Goal: Information Seeking & Learning: Find specific fact

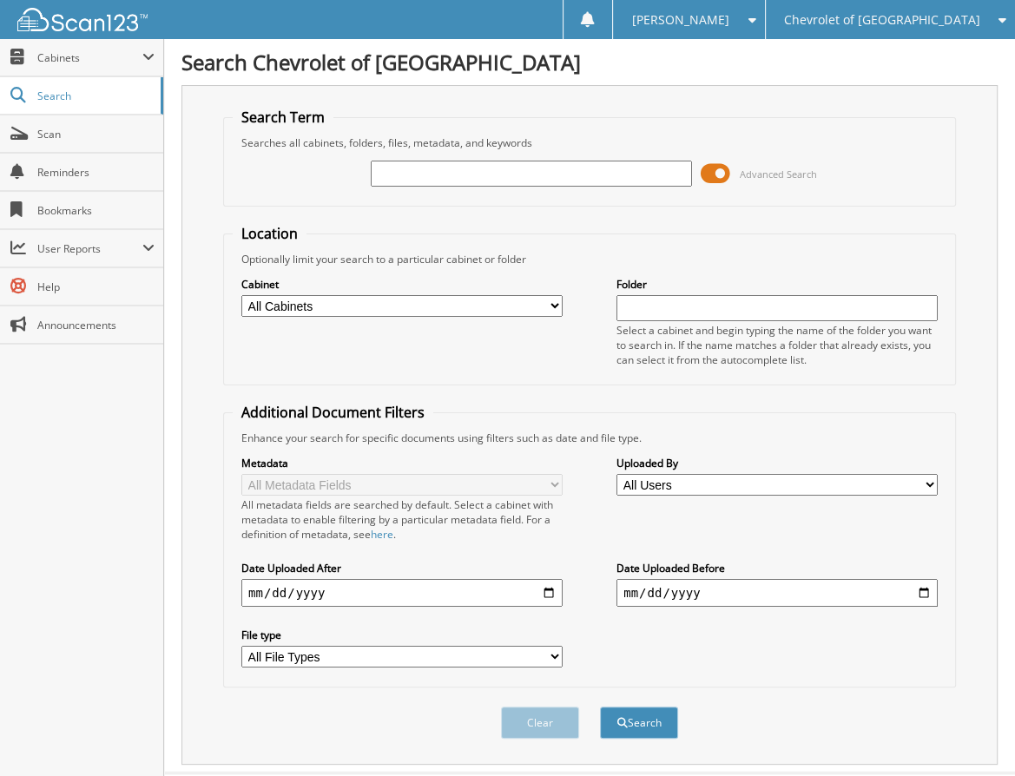
click at [578, 166] on input "text" at bounding box center [531, 174] width 321 height 26
type input "264321"
click at [600, 707] on button "Search" at bounding box center [639, 723] width 78 height 32
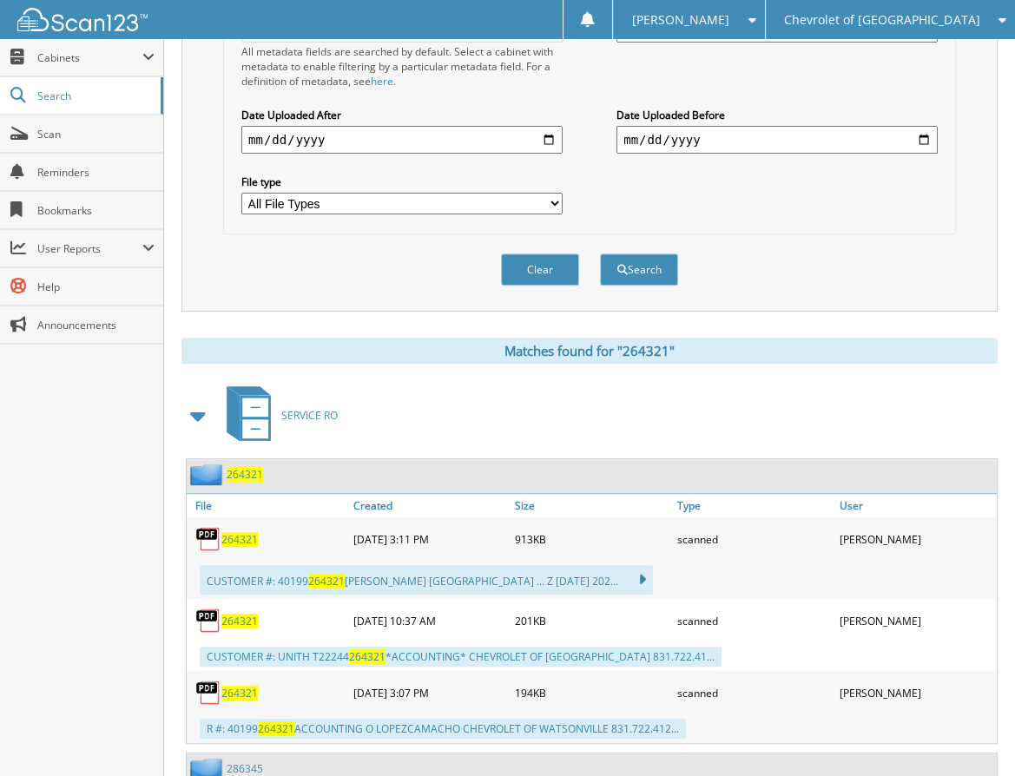
scroll to position [608, 0]
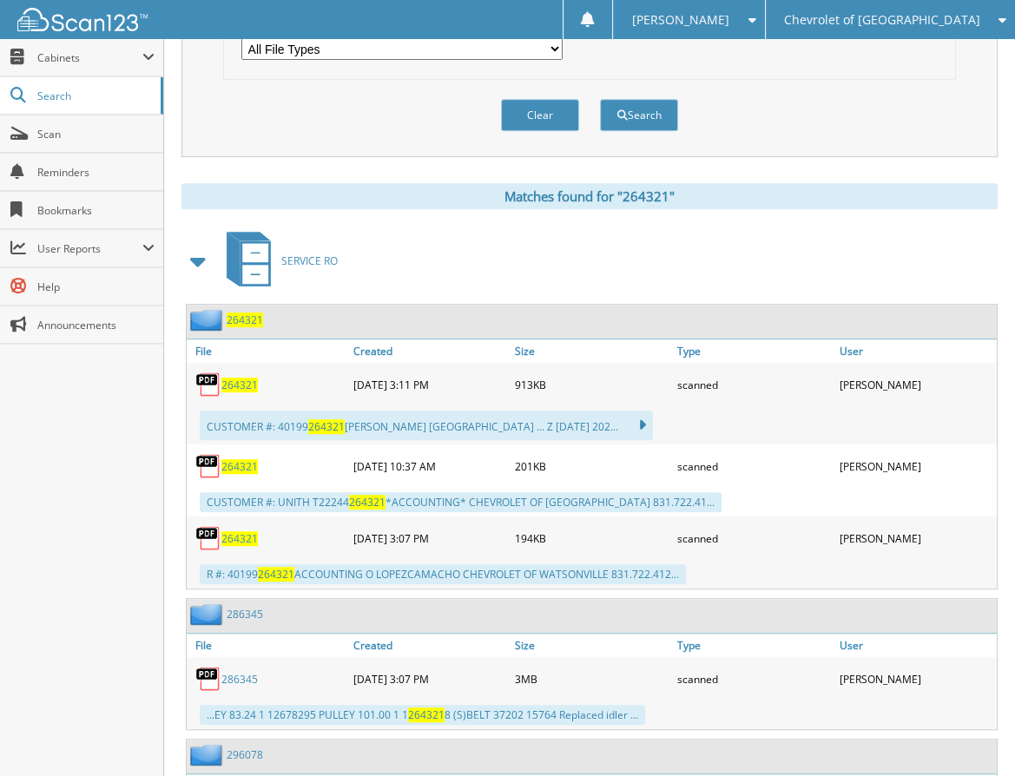
click at [240, 378] on span "264321" at bounding box center [239, 385] width 36 height 15
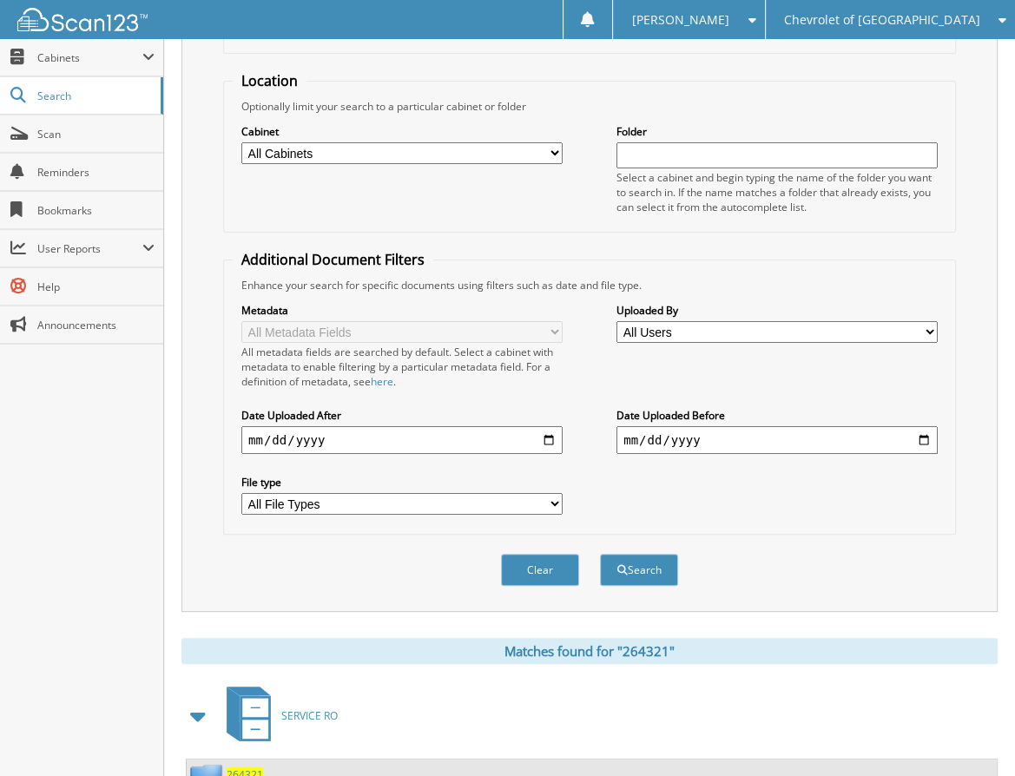
scroll to position [87, 0]
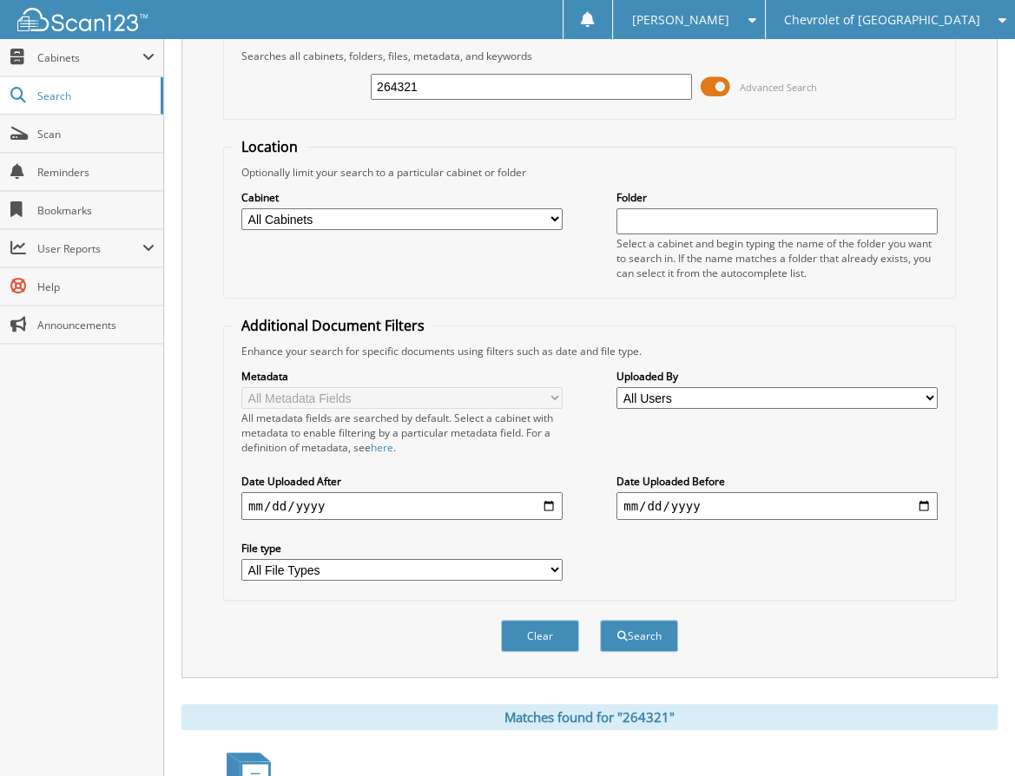
drag, startPoint x: 462, startPoint y: 88, endPoint x: 324, endPoint y: 69, distance: 139.3
click at [307, 76] on div "264321 Advanced Search" at bounding box center [590, 86] width 714 height 47
type input "264665"
click at [600, 620] on button "Search" at bounding box center [639, 636] width 78 height 32
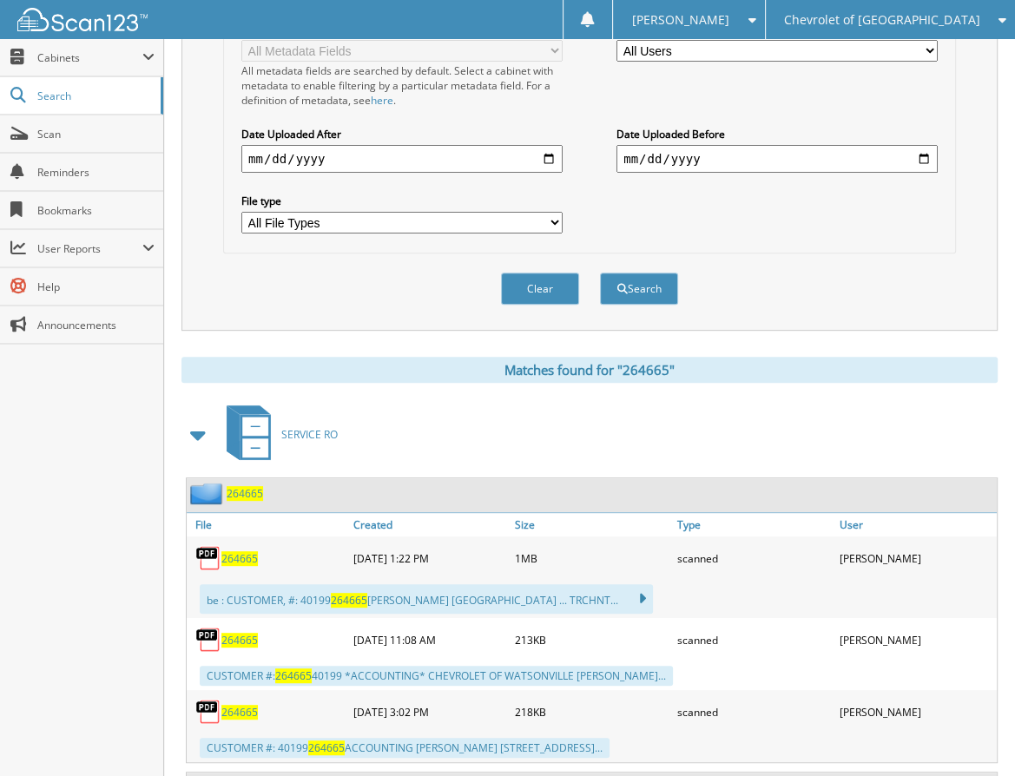
scroll to position [608, 0]
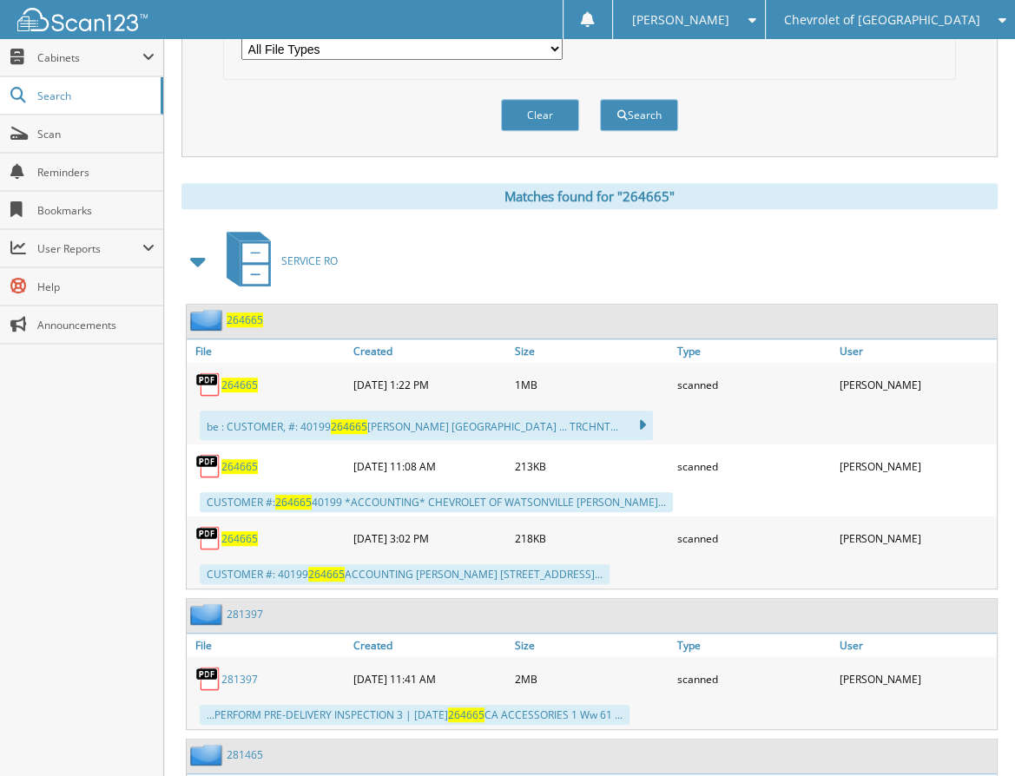
click at [233, 378] on span "264665" at bounding box center [239, 385] width 36 height 15
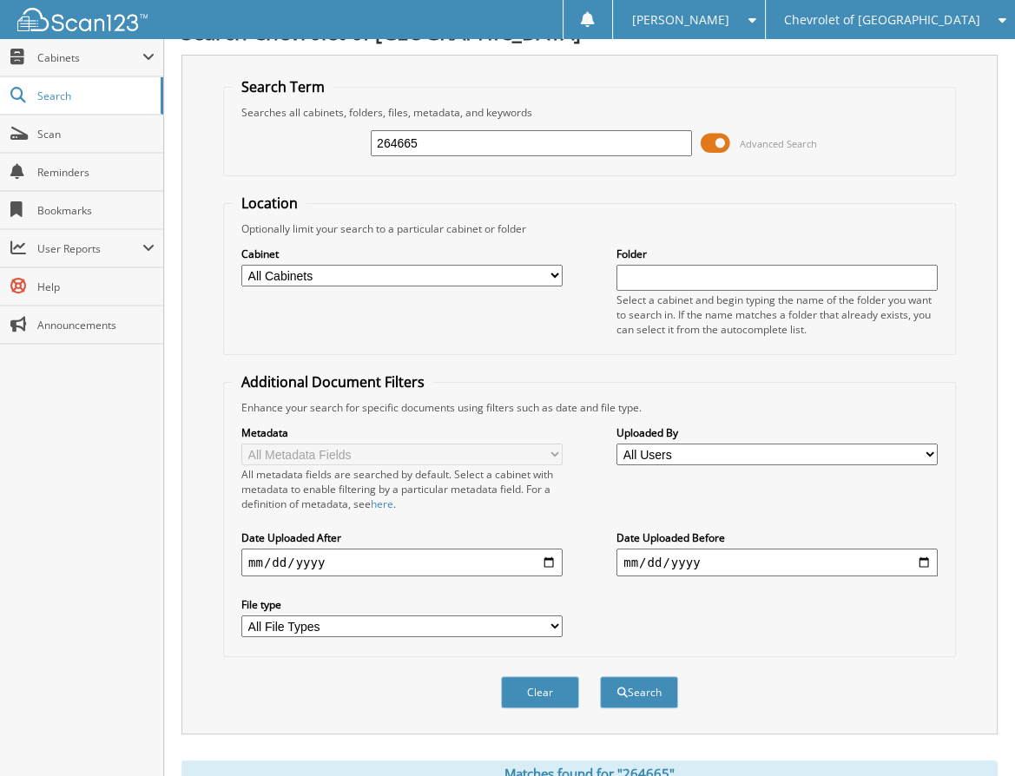
scroll to position [0, 0]
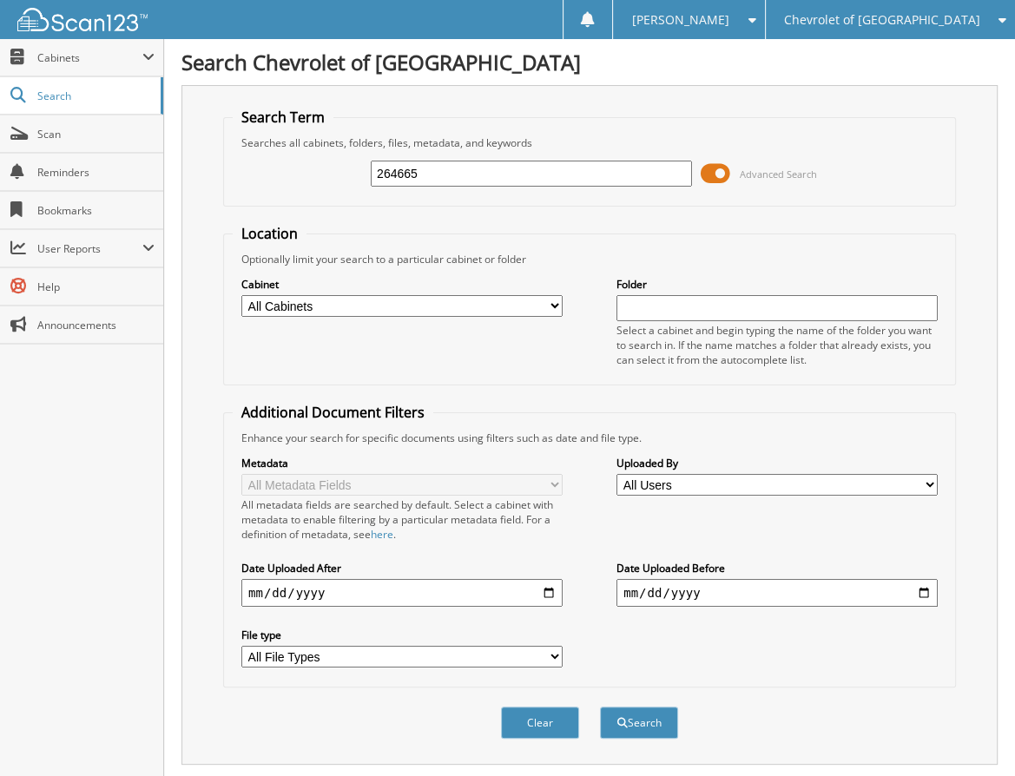
drag, startPoint x: 393, startPoint y: 168, endPoint x: 324, endPoint y: 145, distance: 72.5
click at [278, 162] on div "264665 Advanced Search" at bounding box center [590, 173] width 714 height 47
type input "264320"
click at [600, 707] on button "Search" at bounding box center [639, 723] width 78 height 32
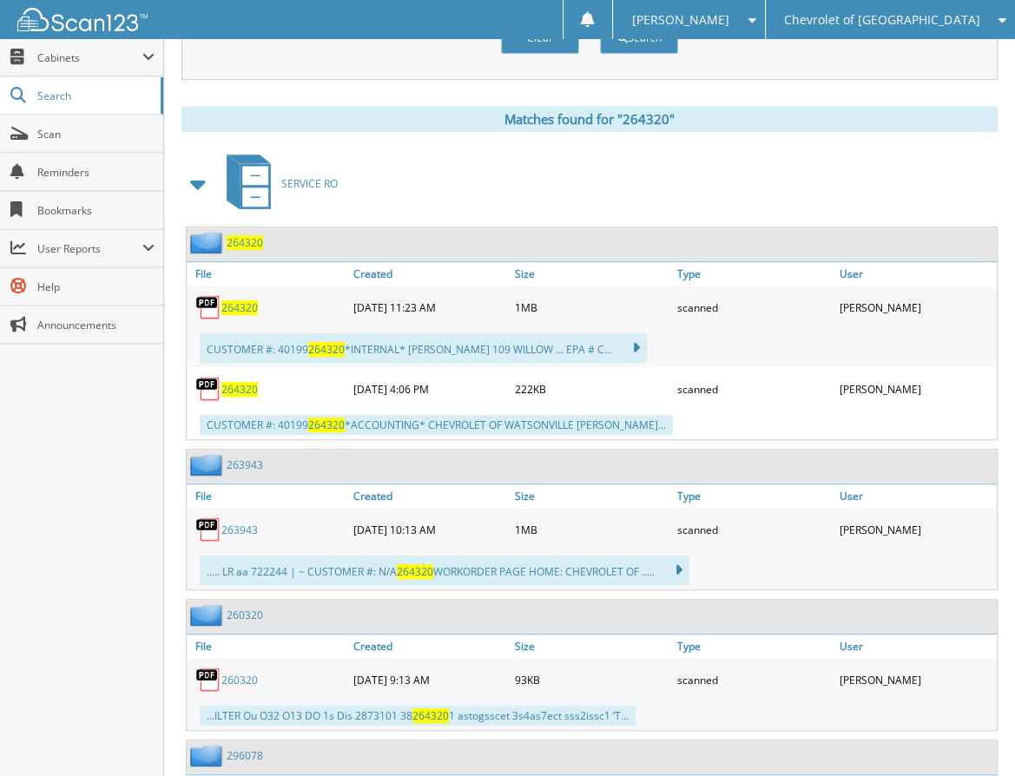
scroll to position [695, 0]
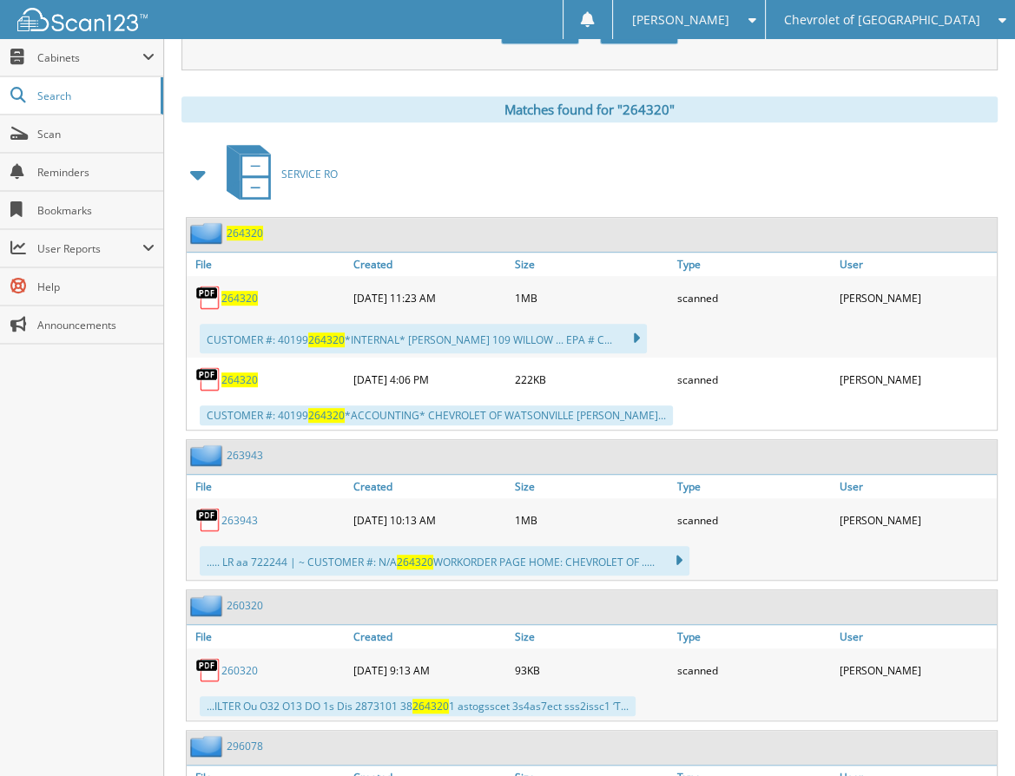
click at [231, 291] on span "264320" at bounding box center [239, 298] width 36 height 15
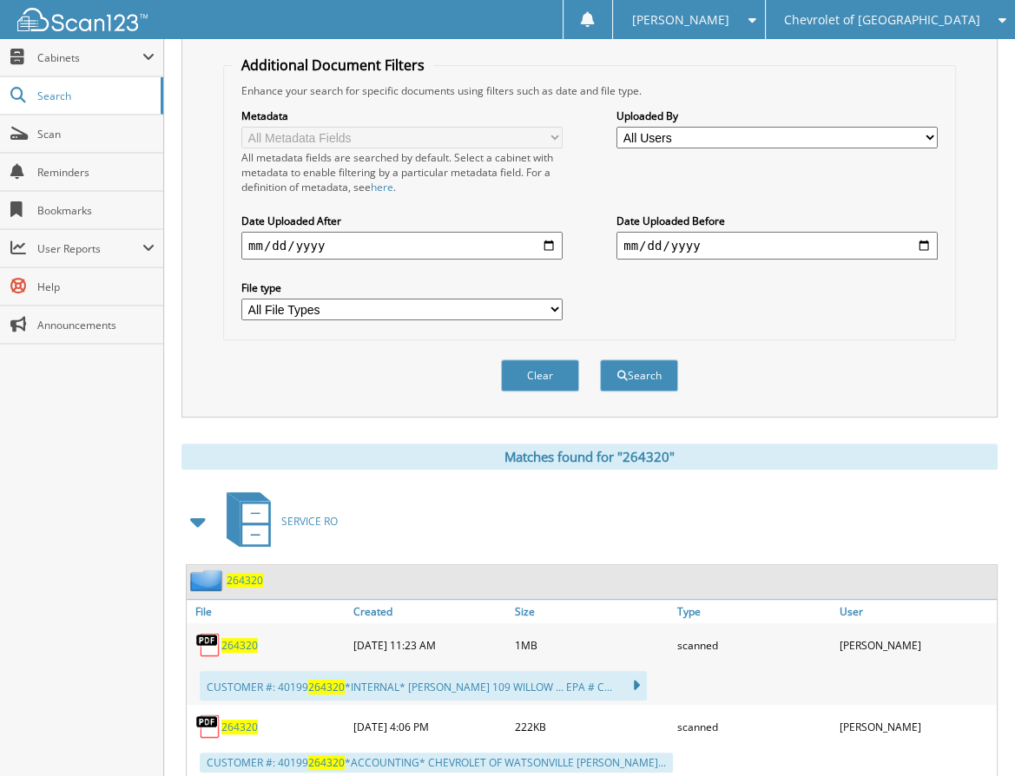
scroll to position [0, 0]
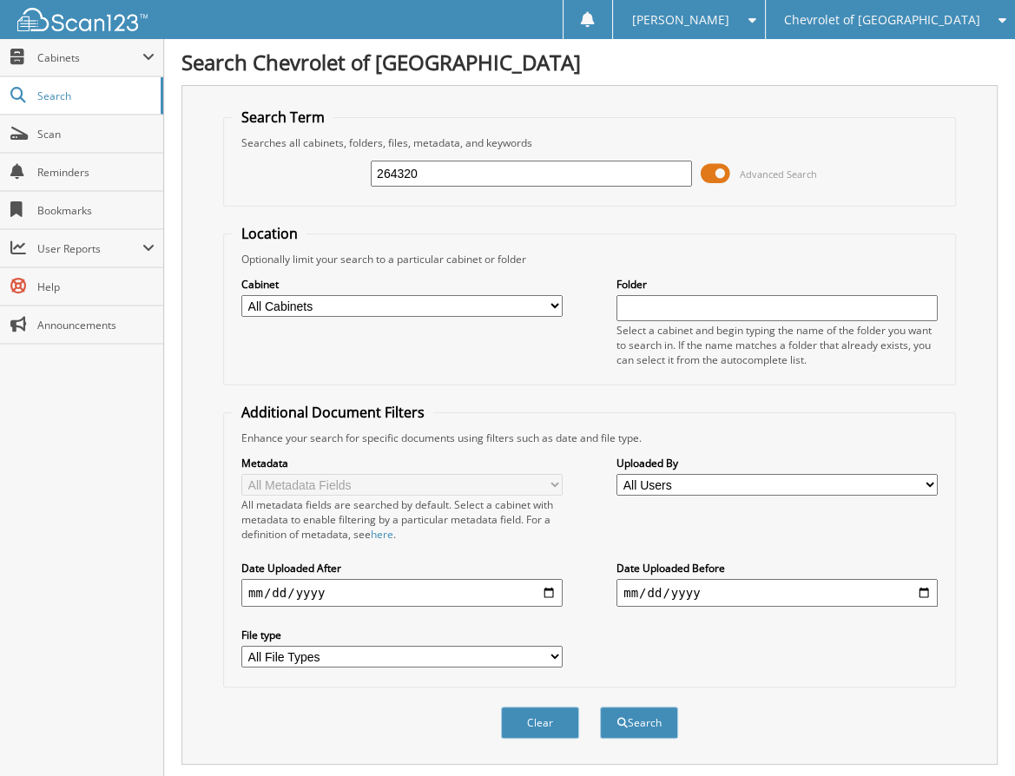
drag, startPoint x: 508, startPoint y: 162, endPoint x: 284, endPoint y: 159, distance: 224.1
click at [257, 167] on div "264320 Advanced Search" at bounding box center [590, 173] width 714 height 47
type input "271883"
click at [600, 707] on button "Search" at bounding box center [639, 723] width 78 height 32
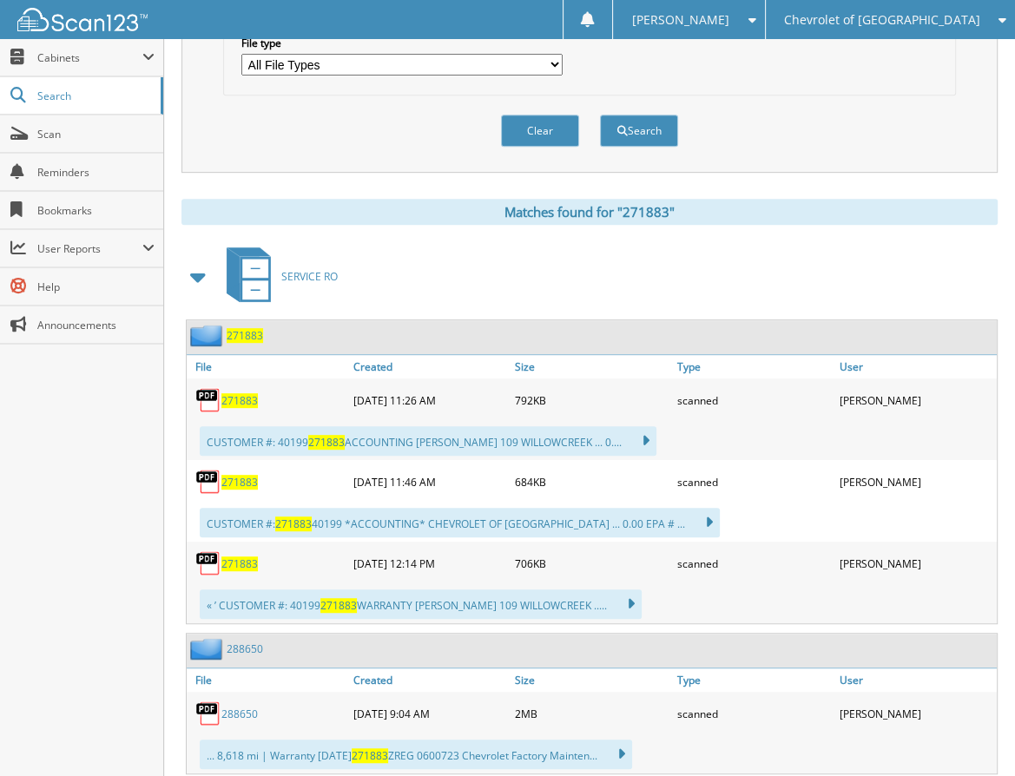
scroll to position [608, 0]
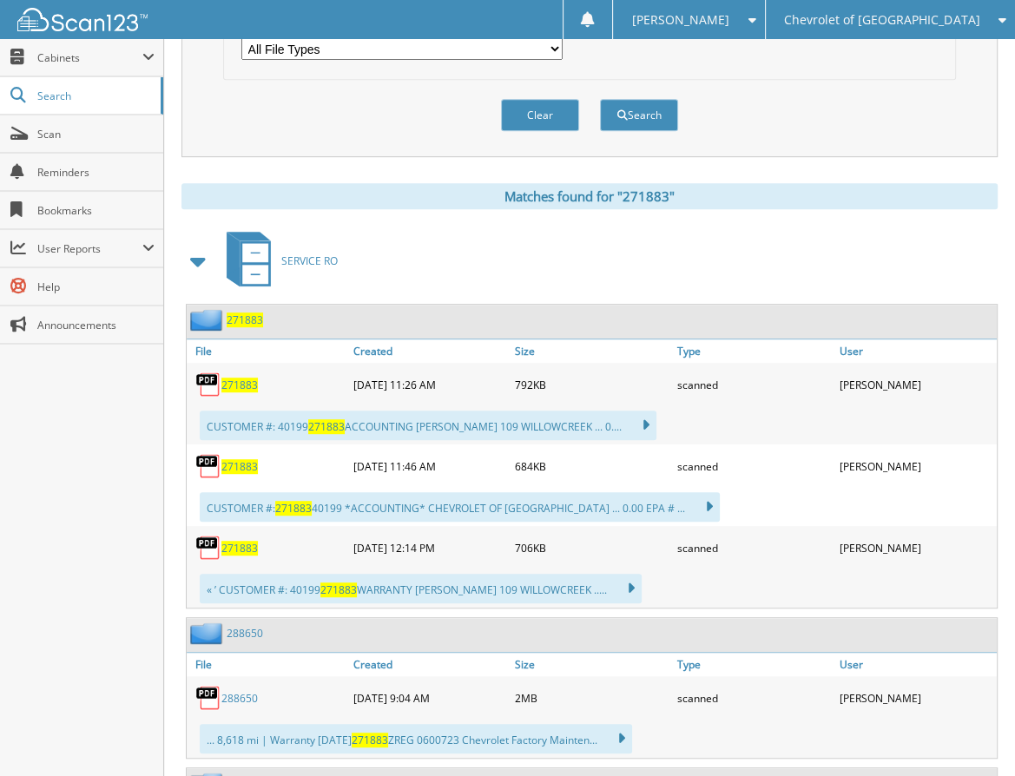
click at [246, 378] on span "271883" at bounding box center [239, 385] width 36 height 15
click at [236, 378] on span "271883" at bounding box center [239, 385] width 36 height 15
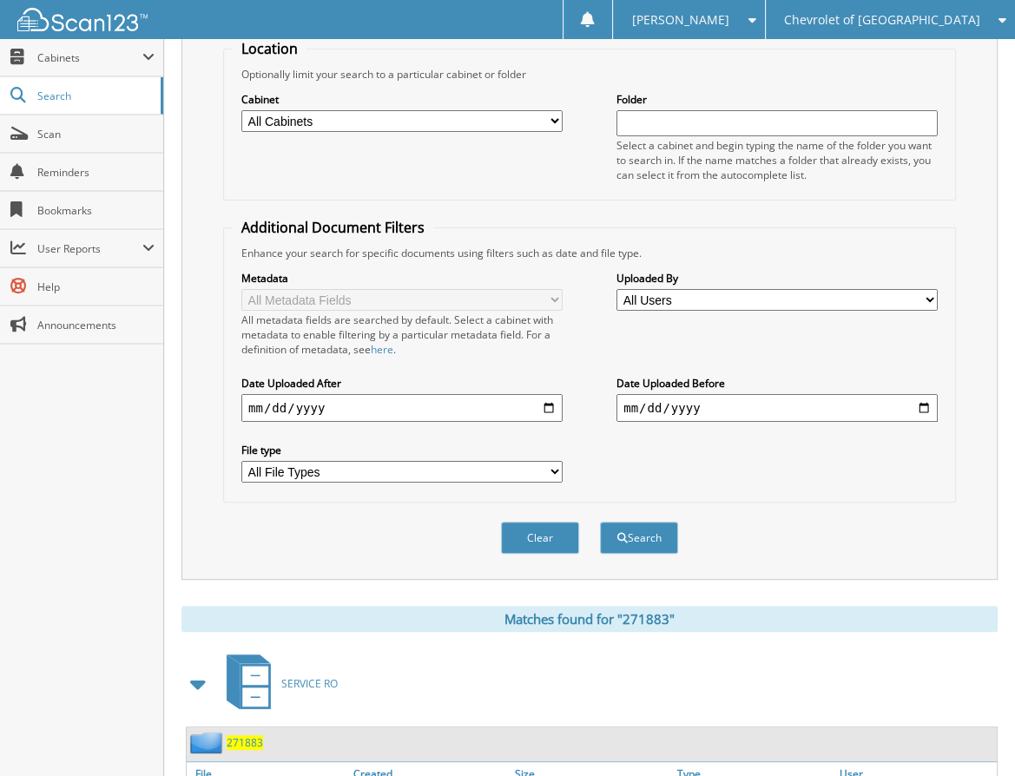
scroll to position [87, 0]
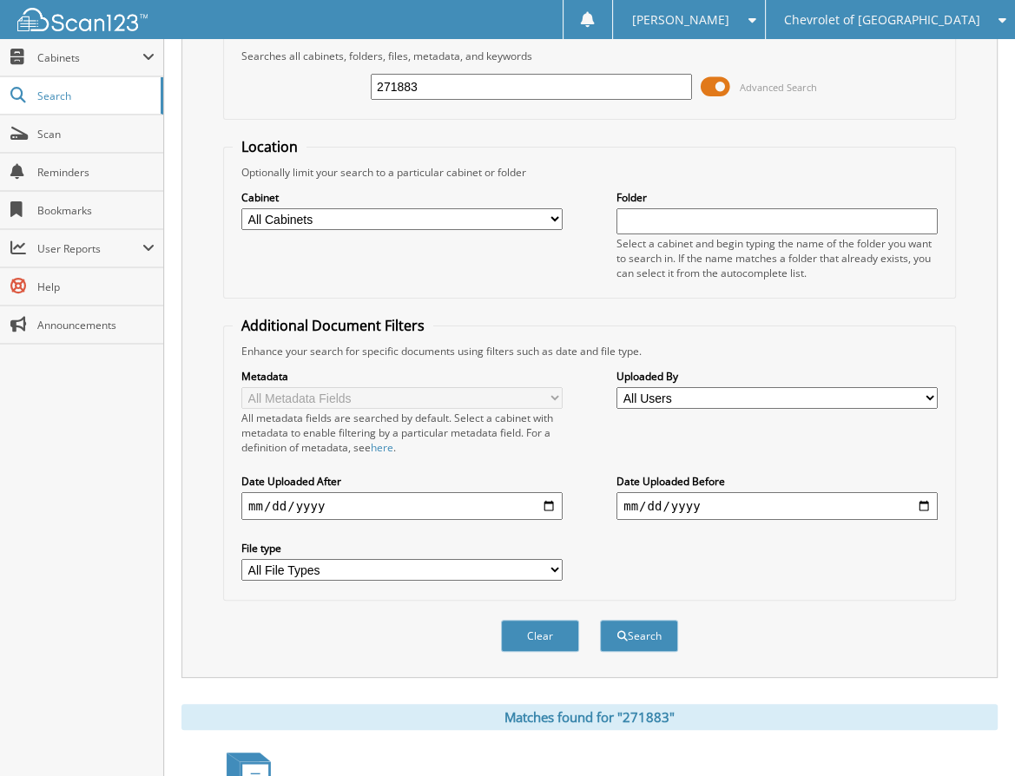
click at [538, 86] on input "271883" at bounding box center [531, 87] width 321 height 26
type input "277692"
click at [600, 620] on button "Search" at bounding box center [639, 636] width 78 height 32
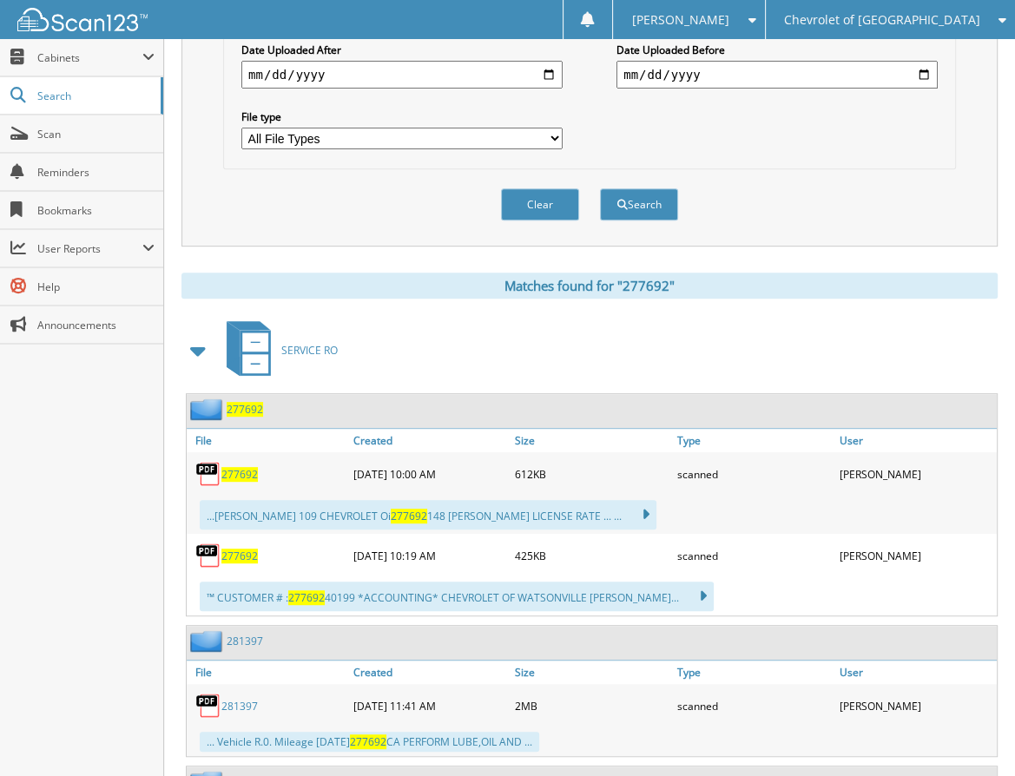
scroll to position [521, 0]
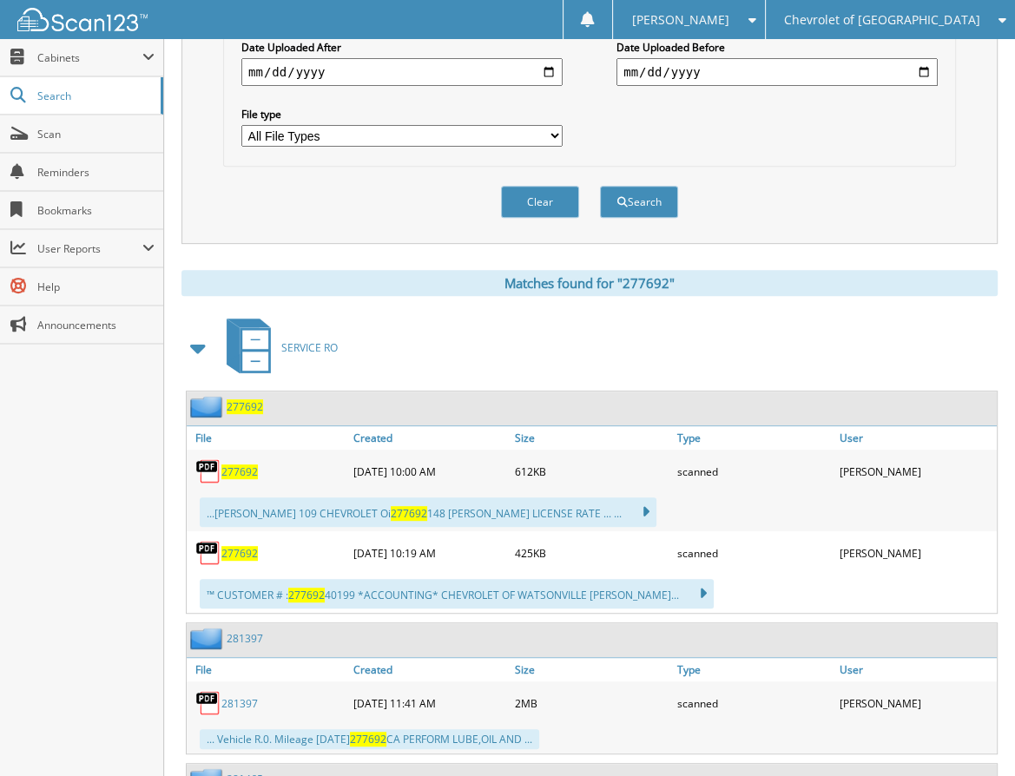
click at [236, 465] on span "277692" at bounding box center [239, 472] width 36 height 15
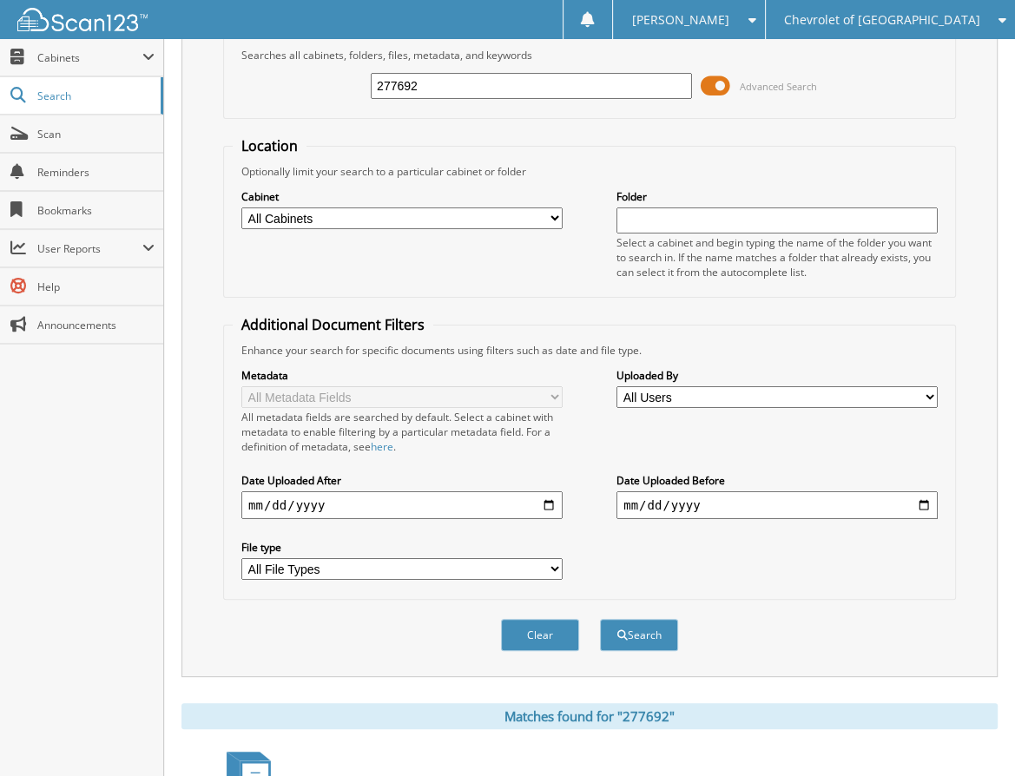
scroll to position [0, 0]
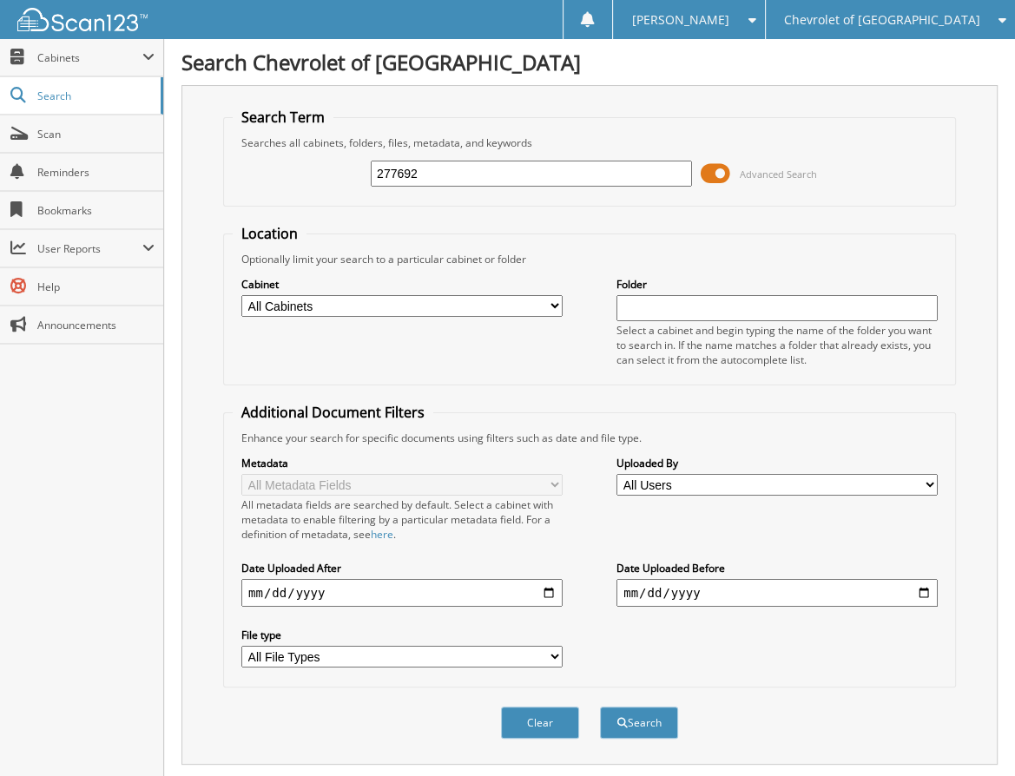
click at [458, 175] on input "277692" at bounding box center [531, 174] width 321 height 26
type input "281397"
click at [600, 707] on button "Search" at bounding box center [639, 723] width 78 height 32
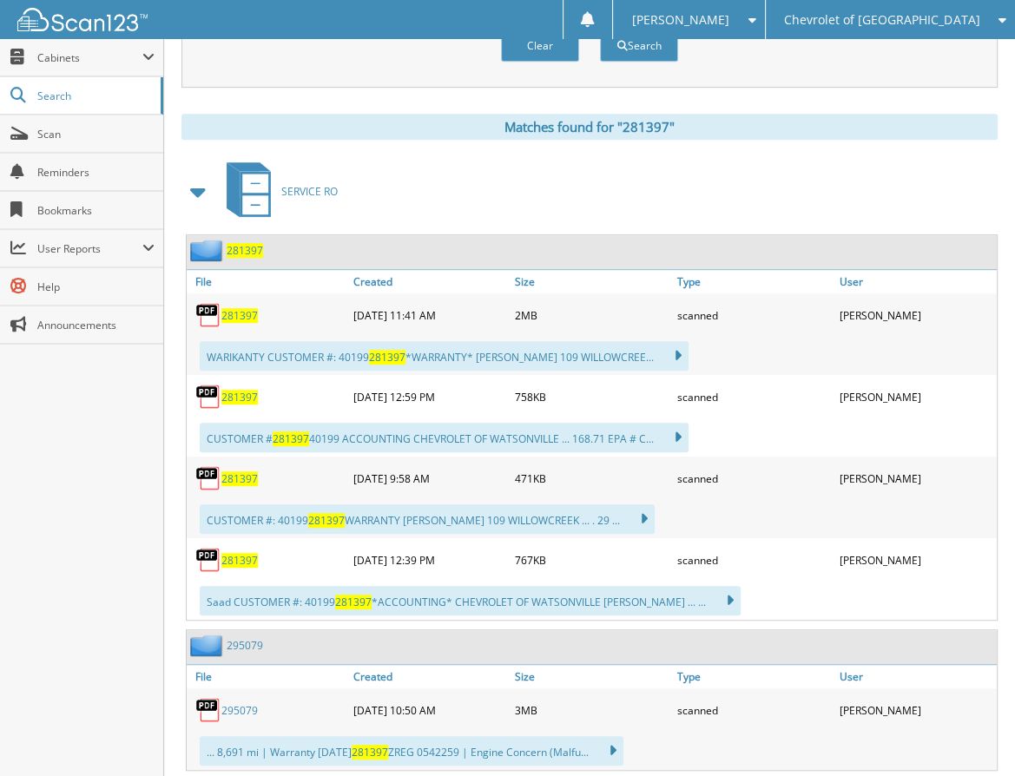
scroll to position [695, 0]
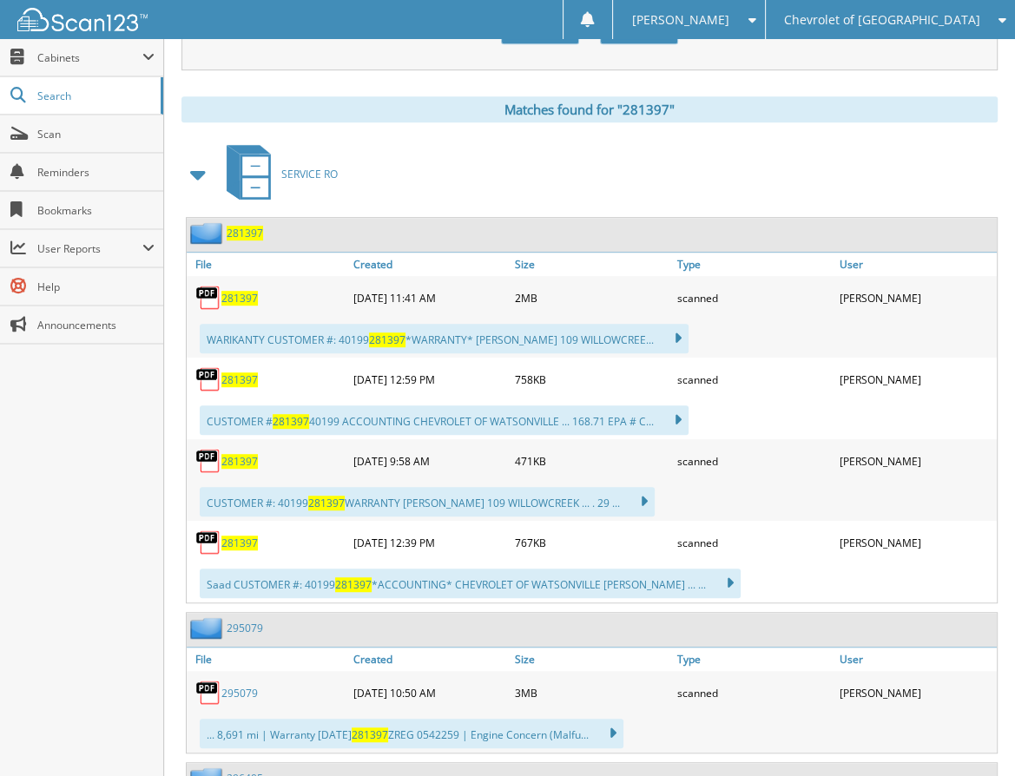
click at [231, 291] on span "281397" at bounding box center [239, 298] width 36 height 15
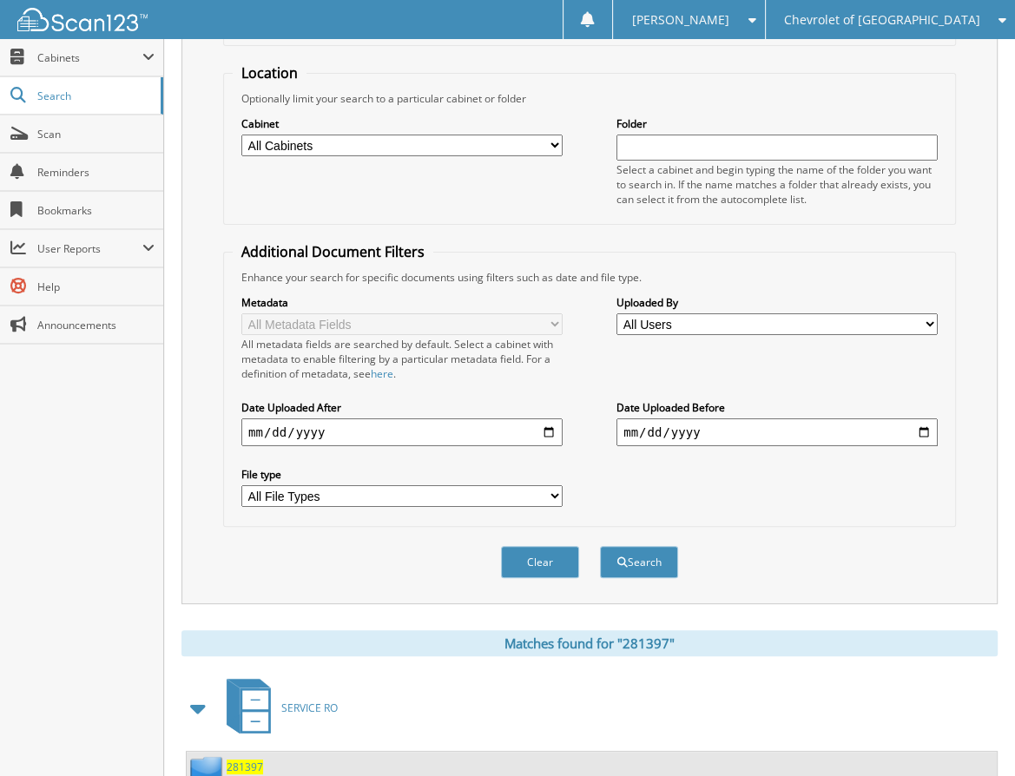
scroll to position [0, 0]
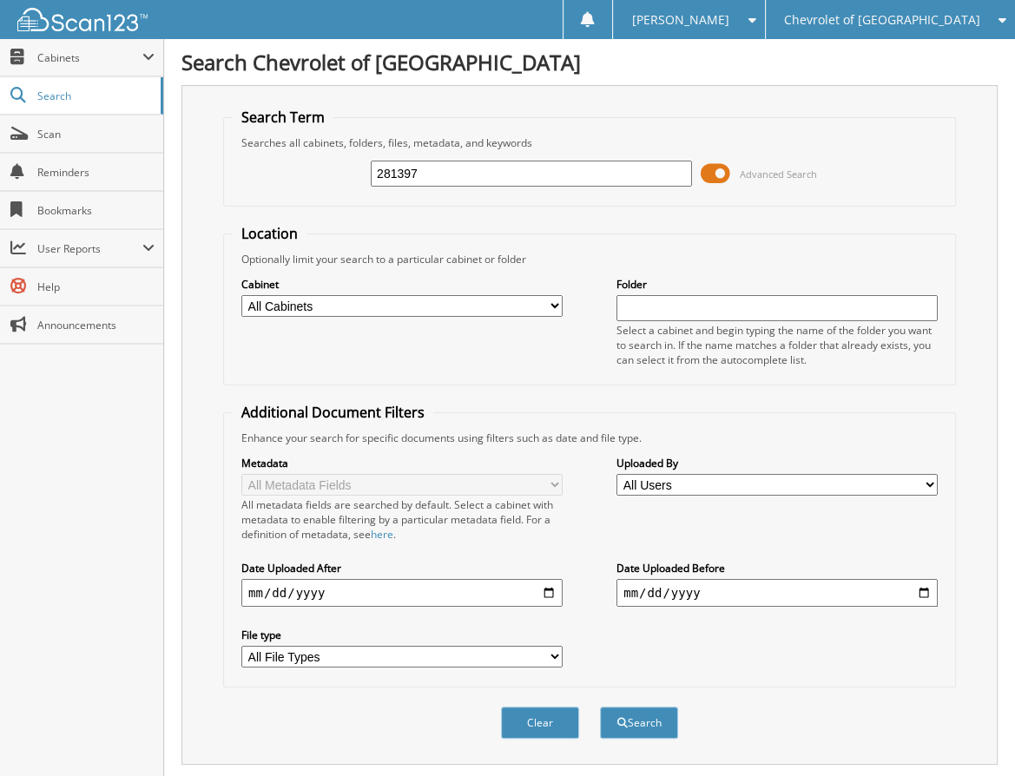
drag, startPoint x: 490, startPoint y: 161, endPoint x: 316, endPoint y: 150, distance: 174.0
click at [288, 164] on div "281397 Advanced Search" at bounding box center [590, 173] width 714 height 47
type input "291465"
click at [600, 707] on button "Search" at bounding box center [639, 723] width 78 height 32
click at [389, 167] on input "291465" at bounding box center [531, 174] width 321 height 26
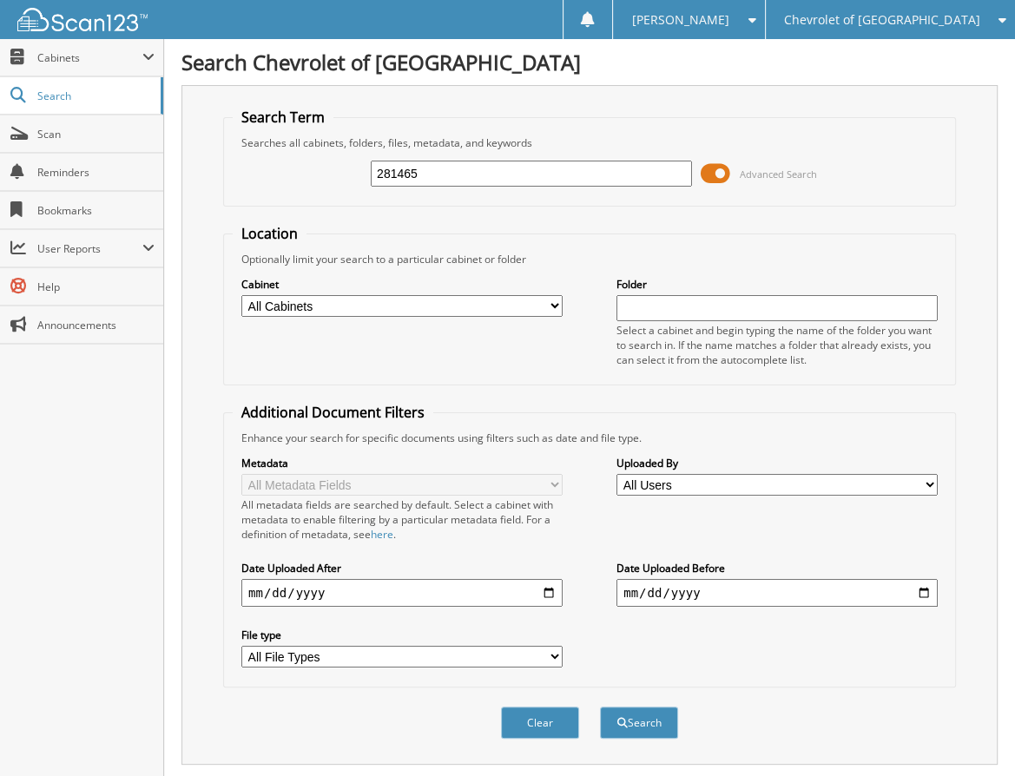
type input "281465"
click at [600, 707] on button "Search" at bounding box center [639, 723] width 78 height 32
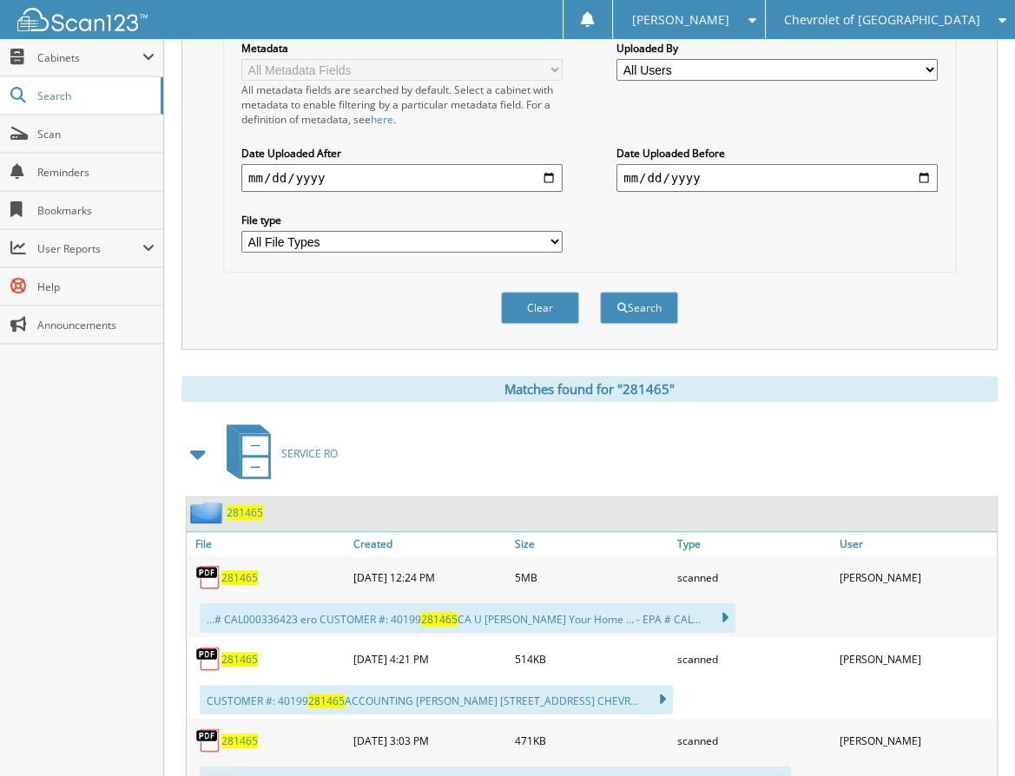
scroll to position [608, 0]
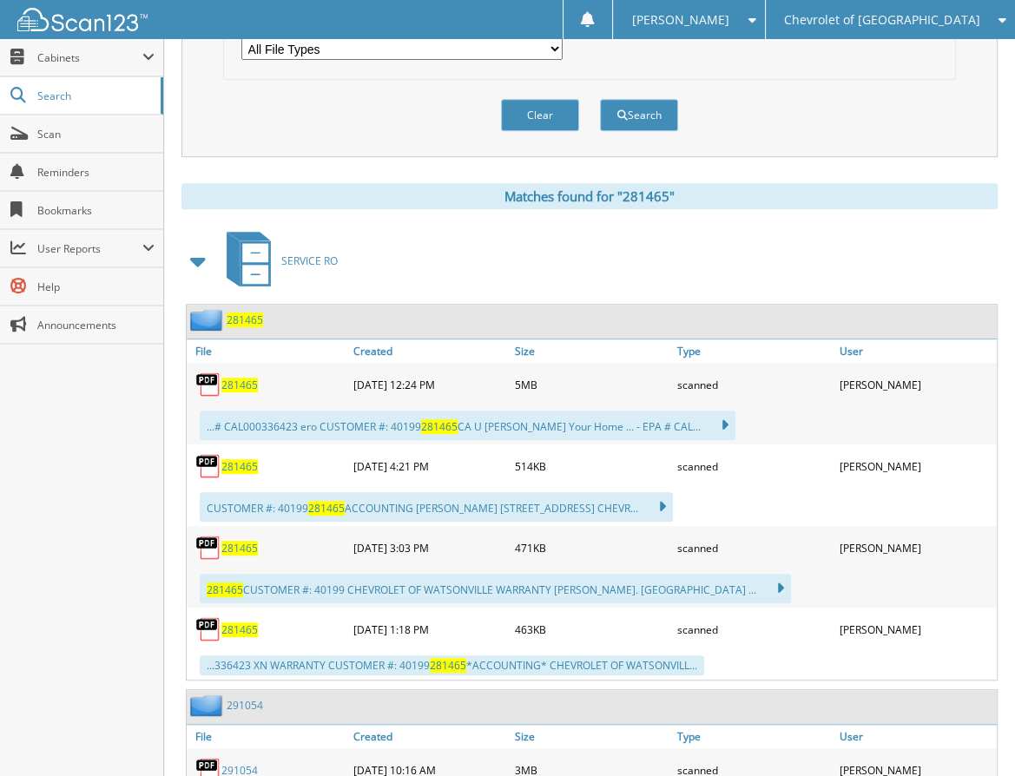
click at [236, 378] on span "281465" at bounding box center [239, 385] width 36 height 15
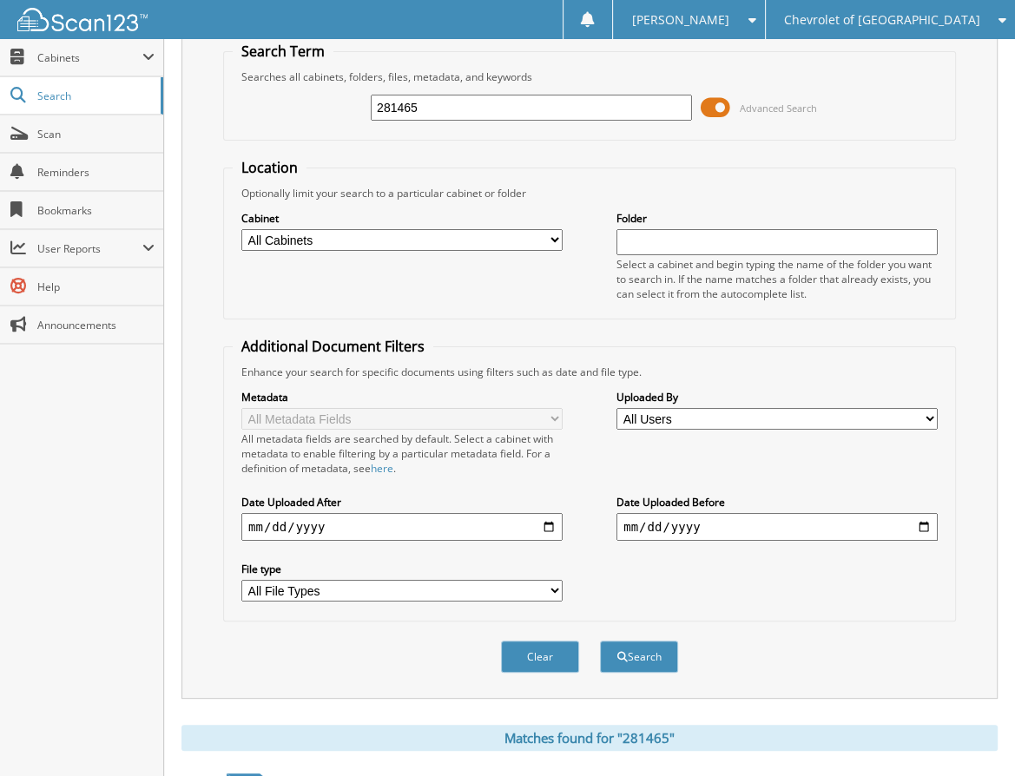
scroll to position [0, 0]
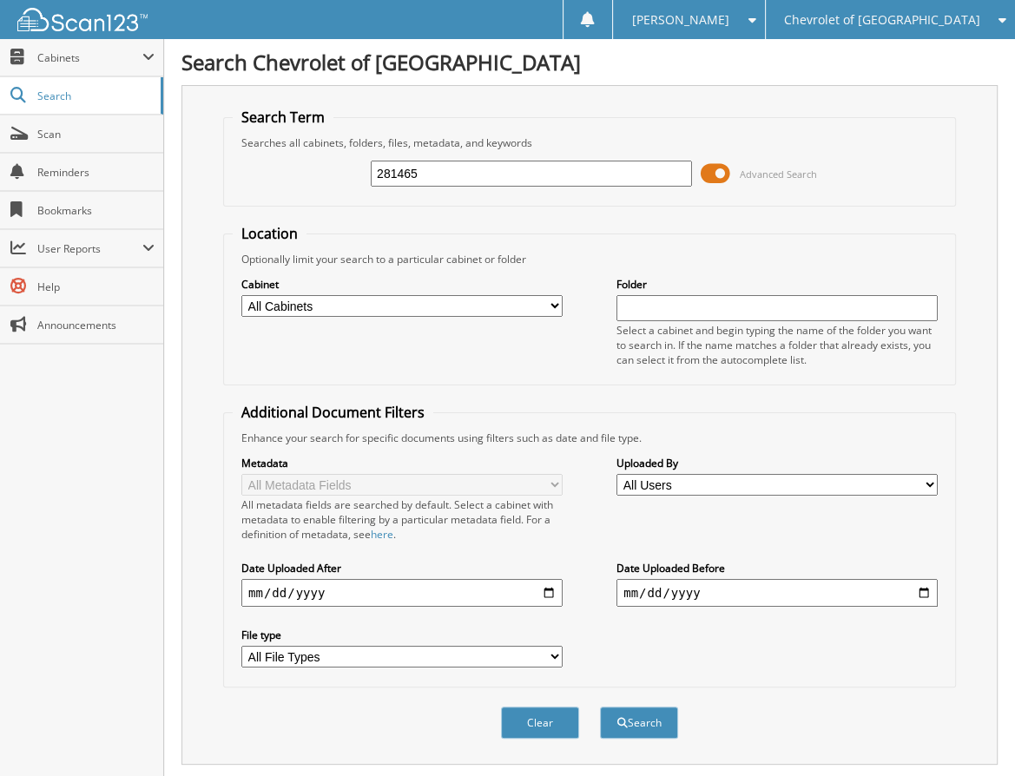
drag, startPoint x: 367, startPoint y: 169, endPoint x: 344, endPoint y: 142, distance: 35.8
click at [347, 150] on div "281465 Advanced Search" at bounding box center [590, 173] width 714 height 47
click at [453, 170] on input "281465" at bounding box center [531, 174] width 321 height 26
type input "288650"
click at [600, 707] on button "Search" at bounding box center [639, 723] width 78 height 32
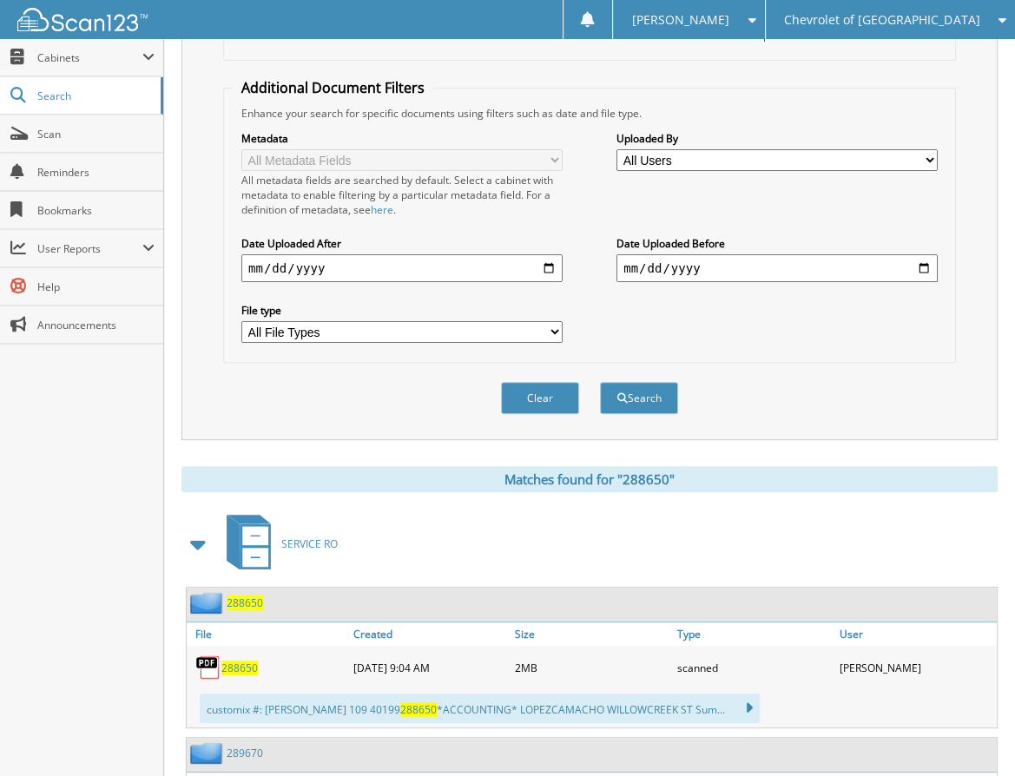
scroll to position [434, 0]
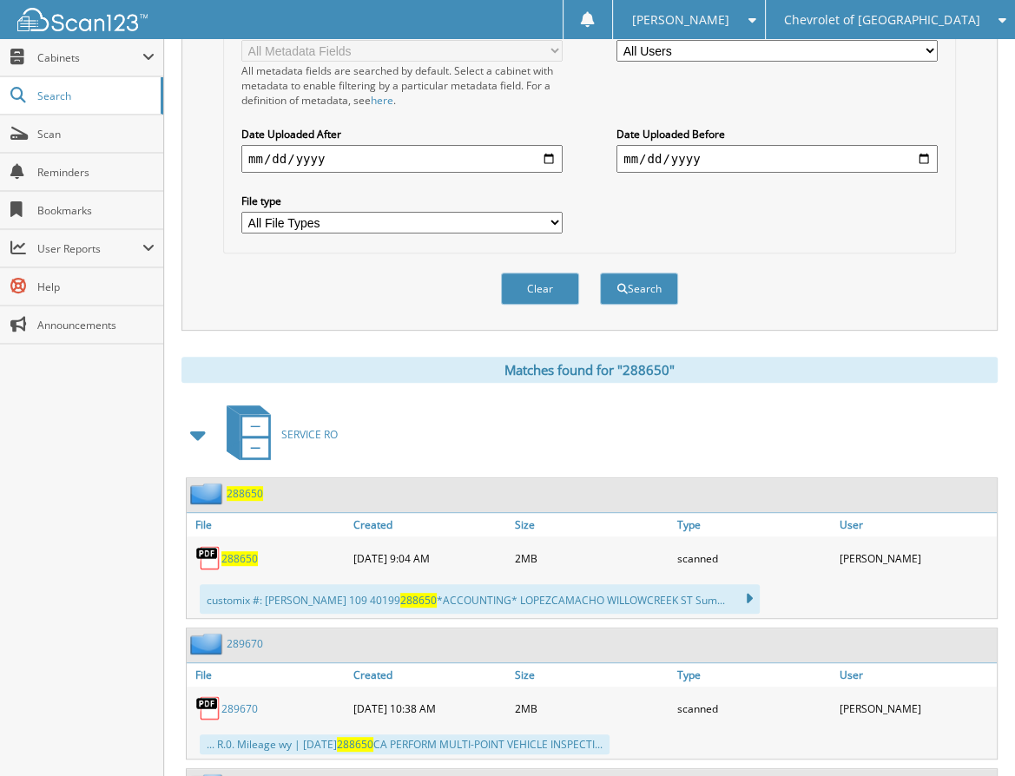
click at [248, 552] on span "288650" at bounding box center [239, 559] width 36 height 15
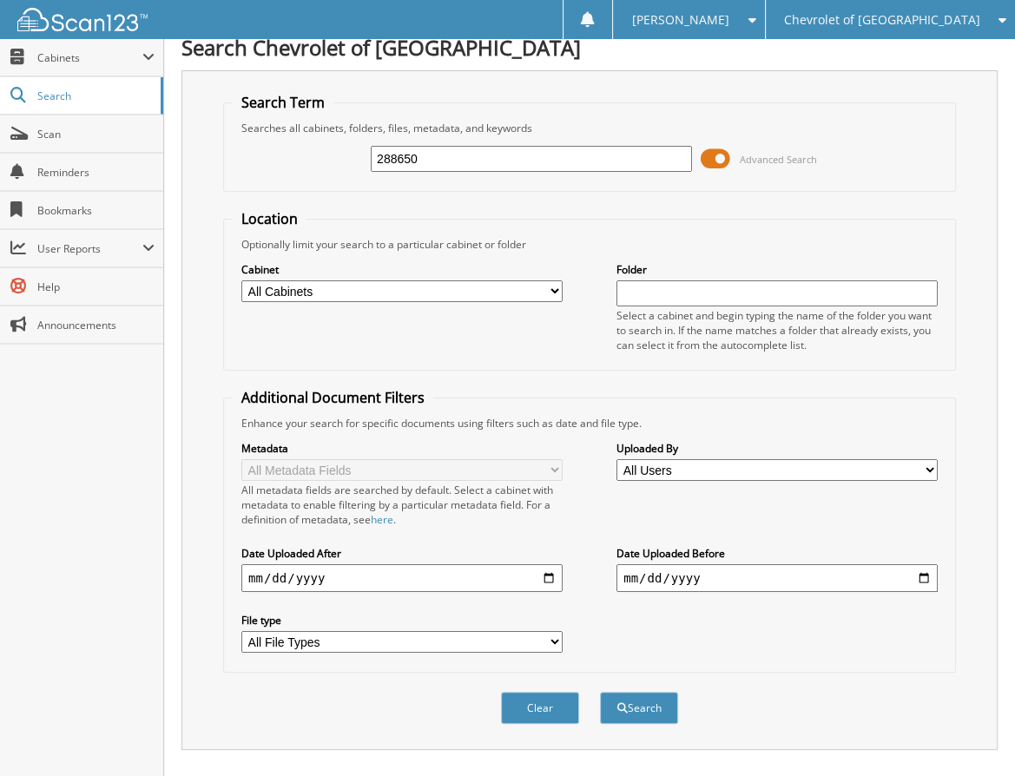
scroll to position [0, 0]
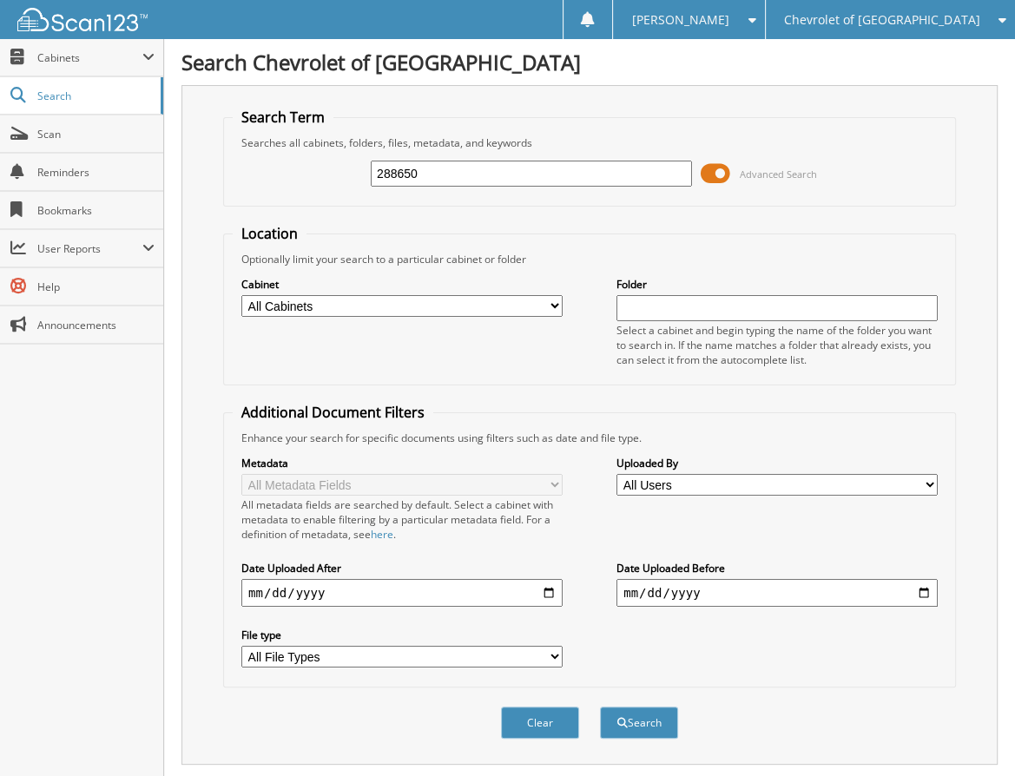
click at [483, 178] on input "288650" at bounding box center [531, 174] width 321 height 26
type input "289670"
click at [600, 707] on button "Search" at bounding box center [639, 723] width 78 height 32
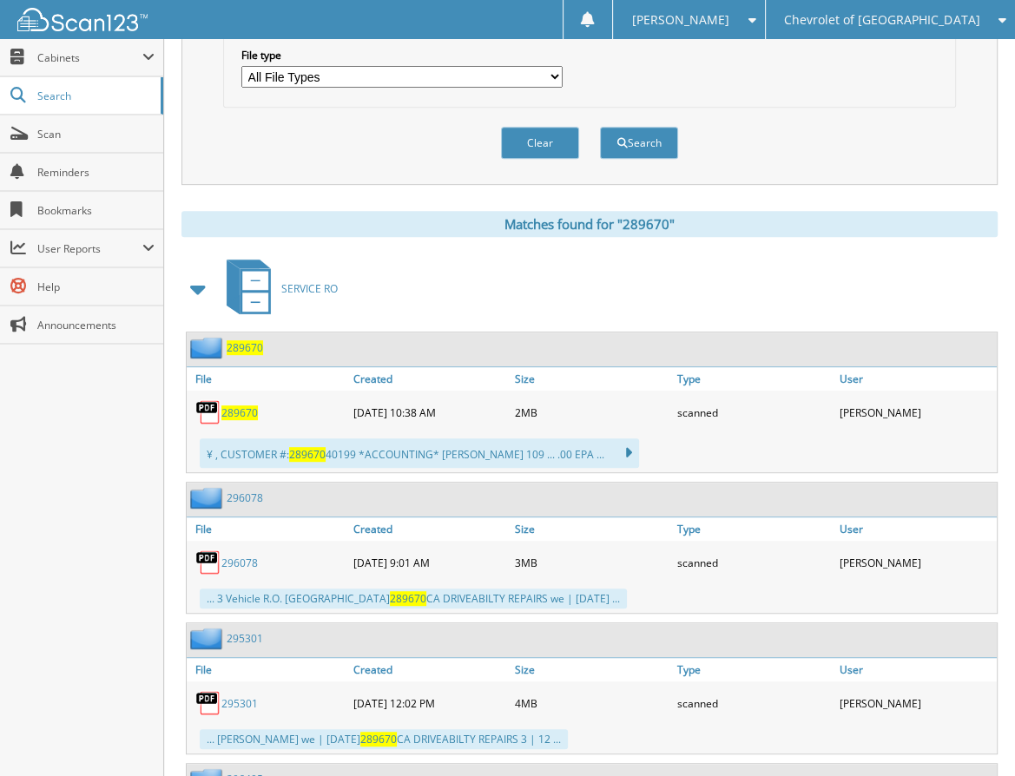
scroll to position [608, 0]
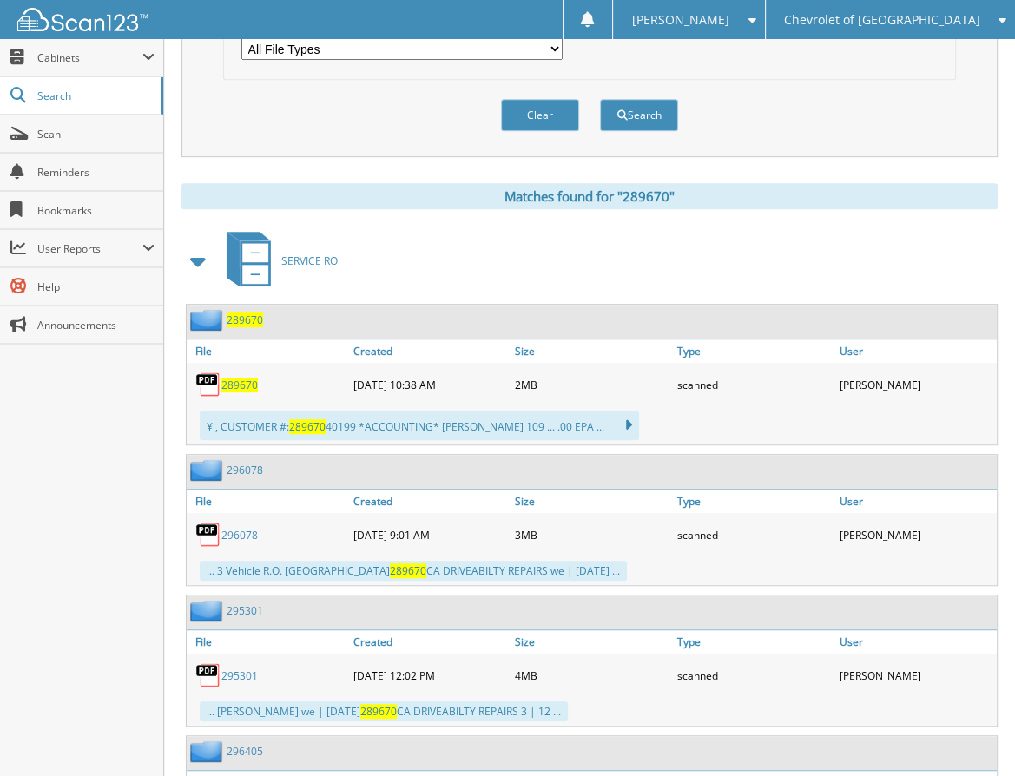
click at [235, 378] on span "289670" at bounding box center [239, 385] width 36 height 15
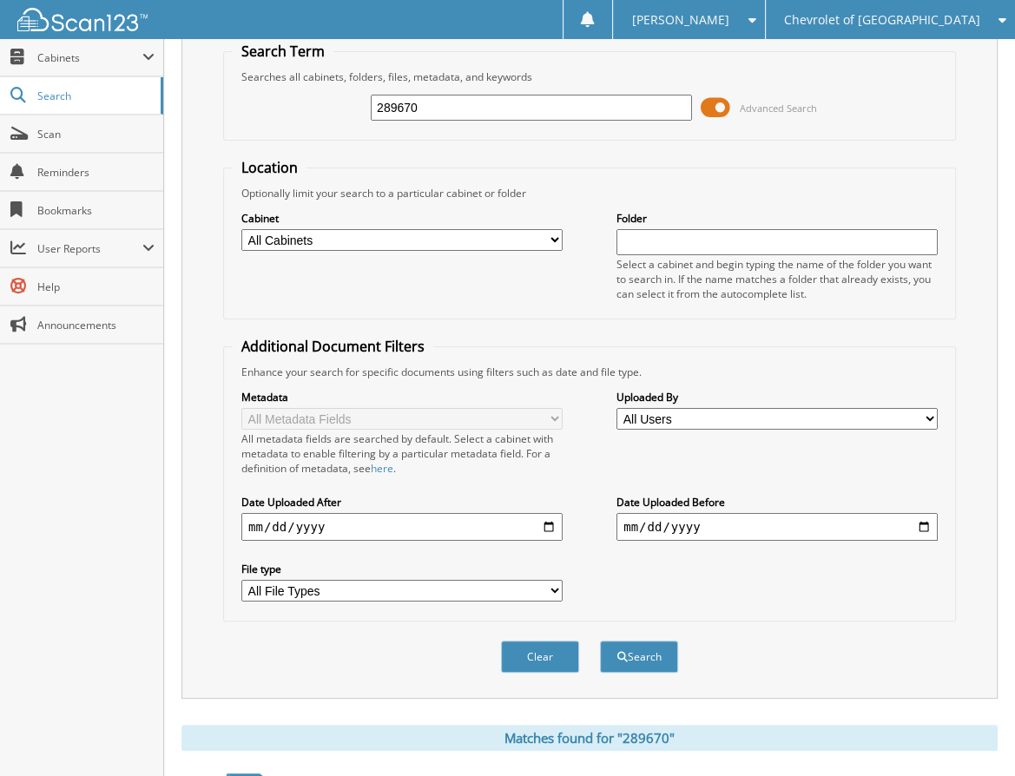
scroll to position [0, 0]
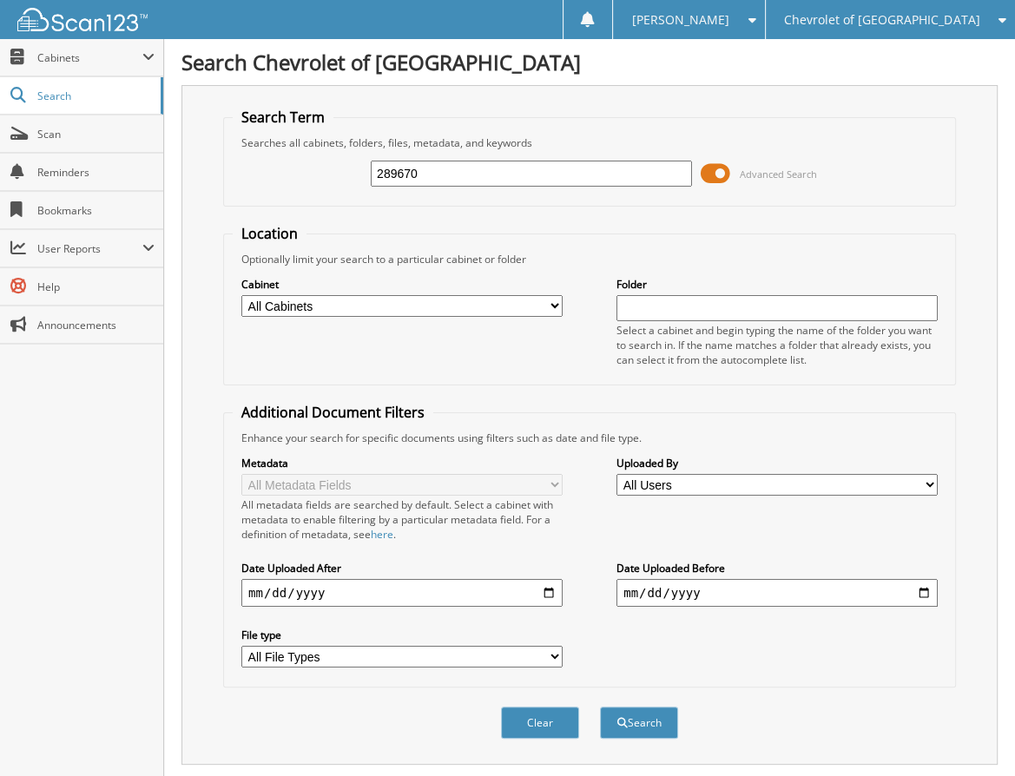
drag, startPoint x: 496, startPoint y: 170, endPoint x: 271, endPoint y: 169, distance: 225.0
click at [271, 169] on div "289670 Advanced Search" at bounding box center [590, 173] width 714 height 47
type input "291054"
click at [600, 707] on button "Search" at bounding box center [639, 723] width 78 height 32
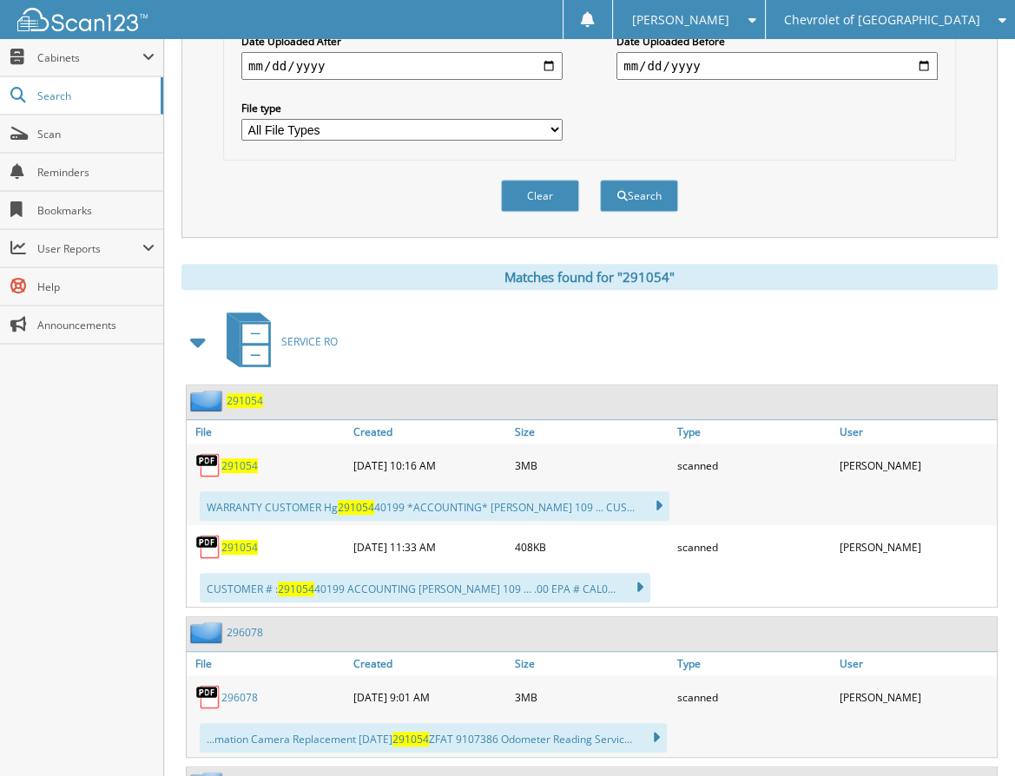
scroll to position [695, 0]
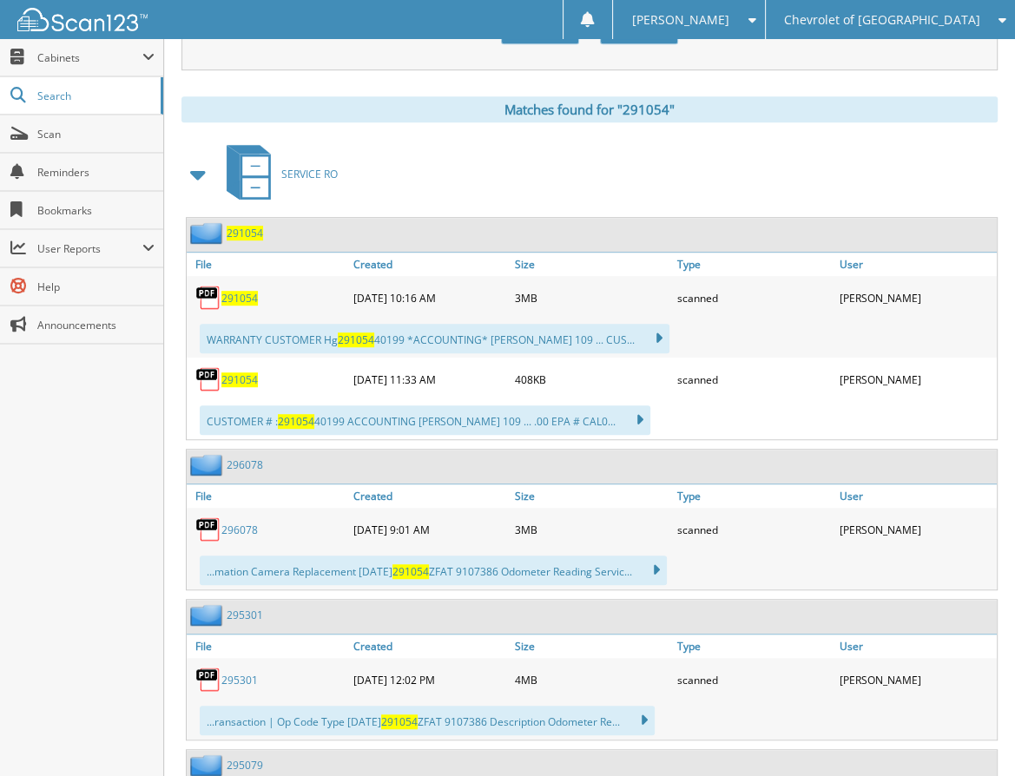
click at [242, 291] on span "291054" at bounding box center [239, 298] width 36 height 15
click at [247, 291] on span "291054" at bounding box center [239, 298] width 36 height 15
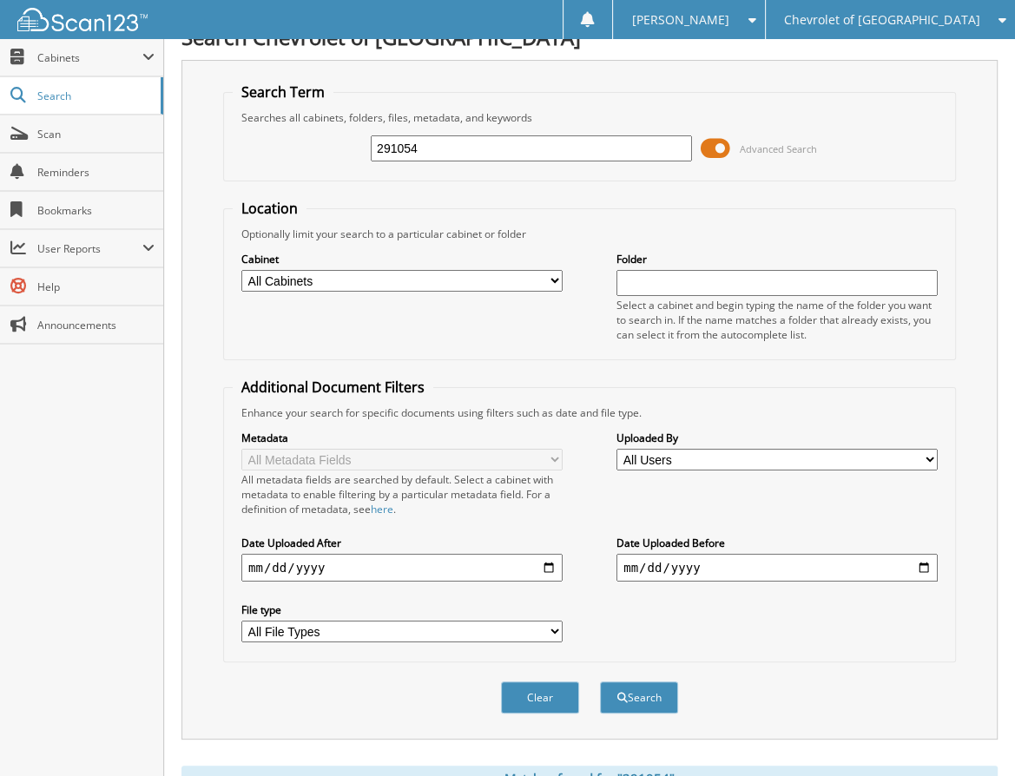
scroll to position [0, 0]
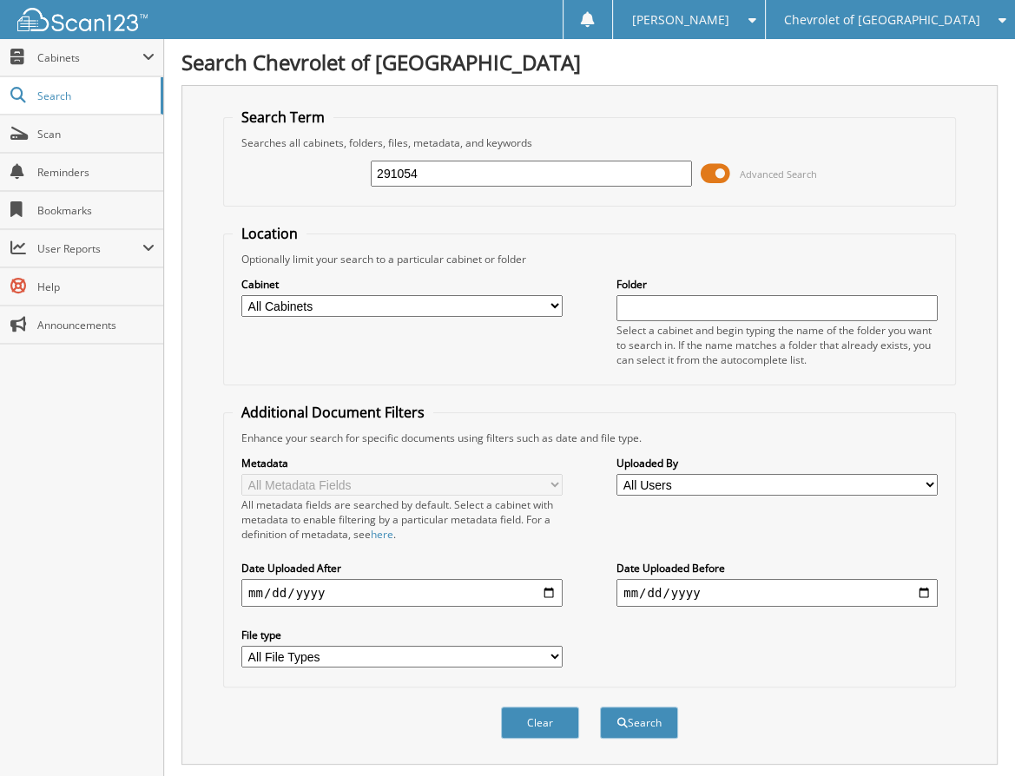
drag, startPoint x: 445, startPoint y: 169, endPoint x: 330, endPoint y: 131, distance: 120.8
click at [308, 162] on div "291054 Advanced Search" at bounding box center [590, 173] width 714 height 47
click at [522, 180] on input "291054" at bounding box center [531, 174] width 321 height 26
click at [528, 177] on input "291054" at bounding box center [531, 174] width 321 height 26
type input "295079"
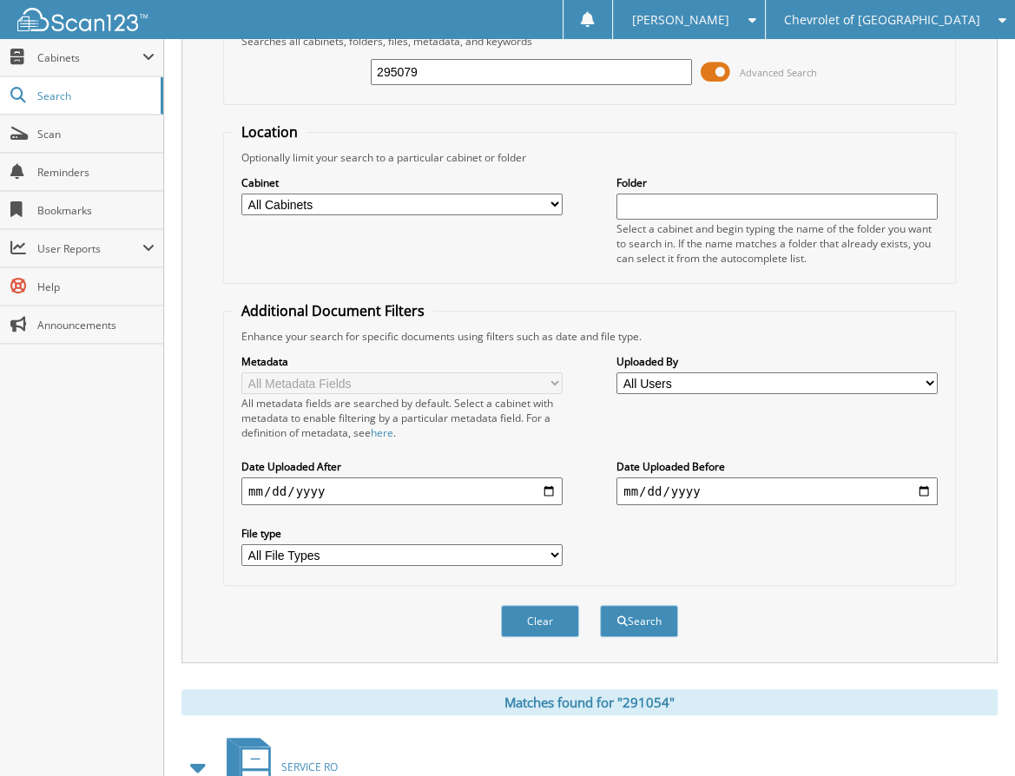
scroll to position [261, 0]
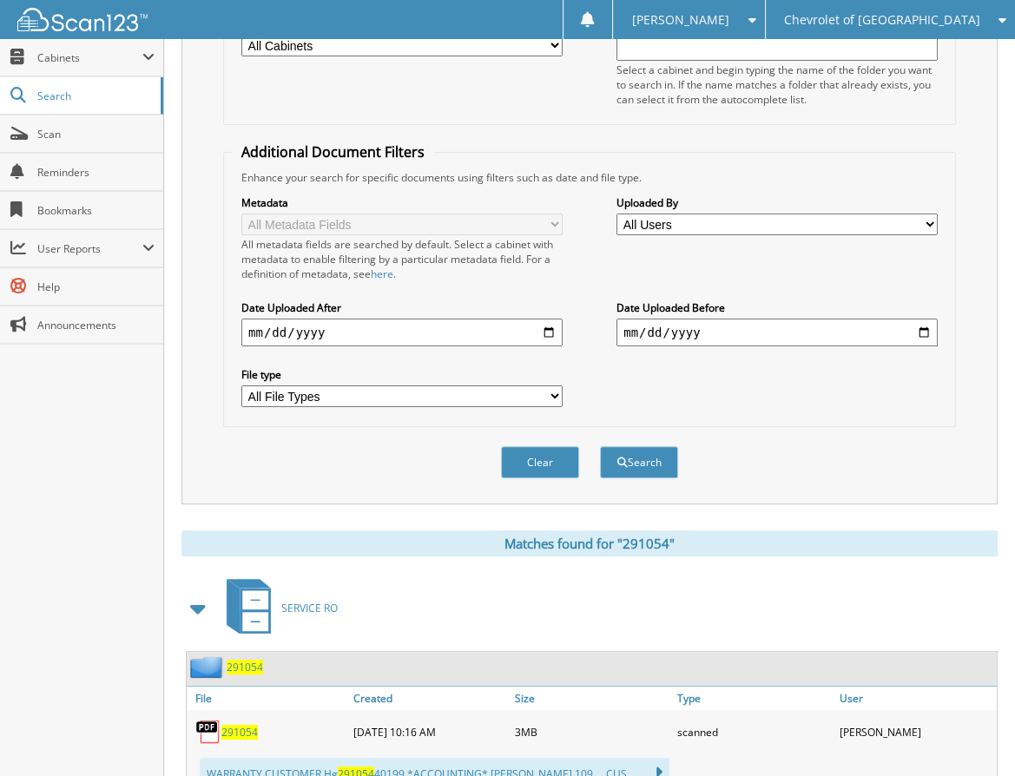
click at [688, 447] on div "Clear Search" at bounding box center [589, 462] width 733 height 70
click at [667, 448] on button "Search" at bounding box center [639, 462] width 78 height 32
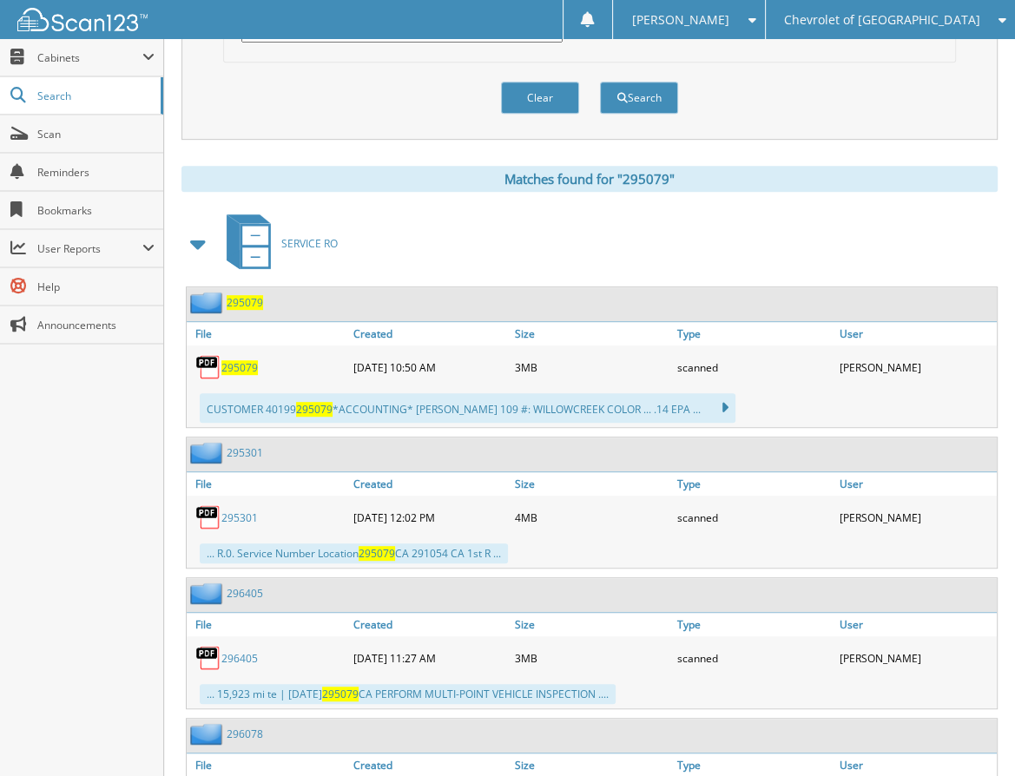
scroll to position [723, 0]
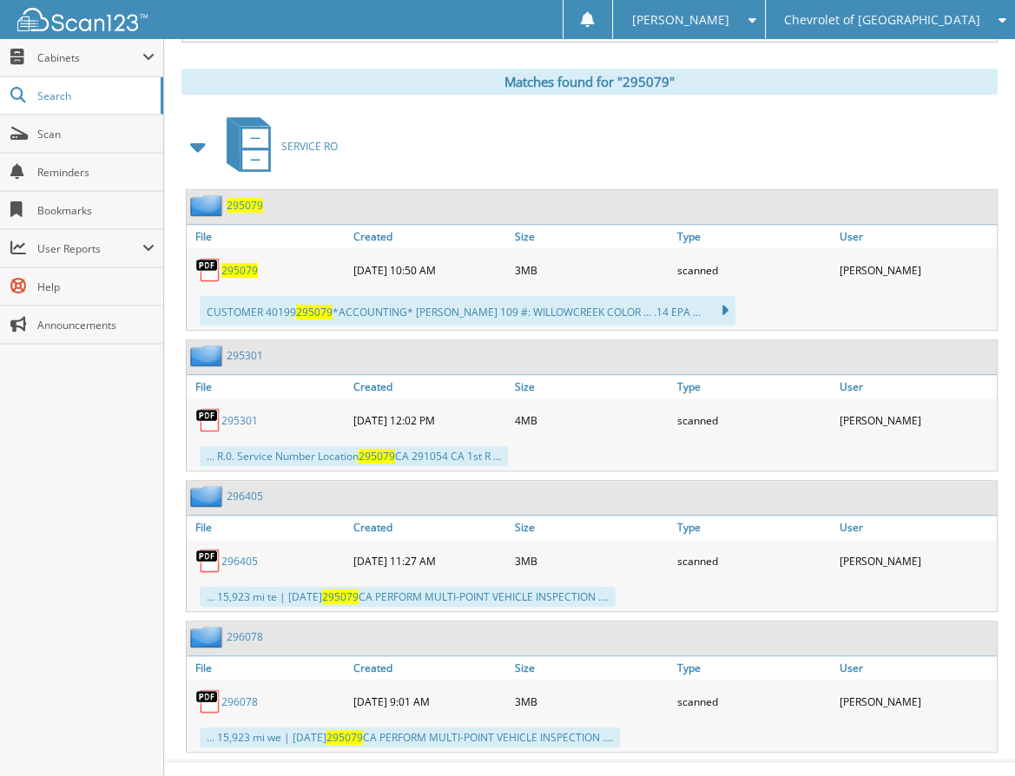
click at [252, 263] on span "295079" at bounding box center [239, 270] width 36 height 15
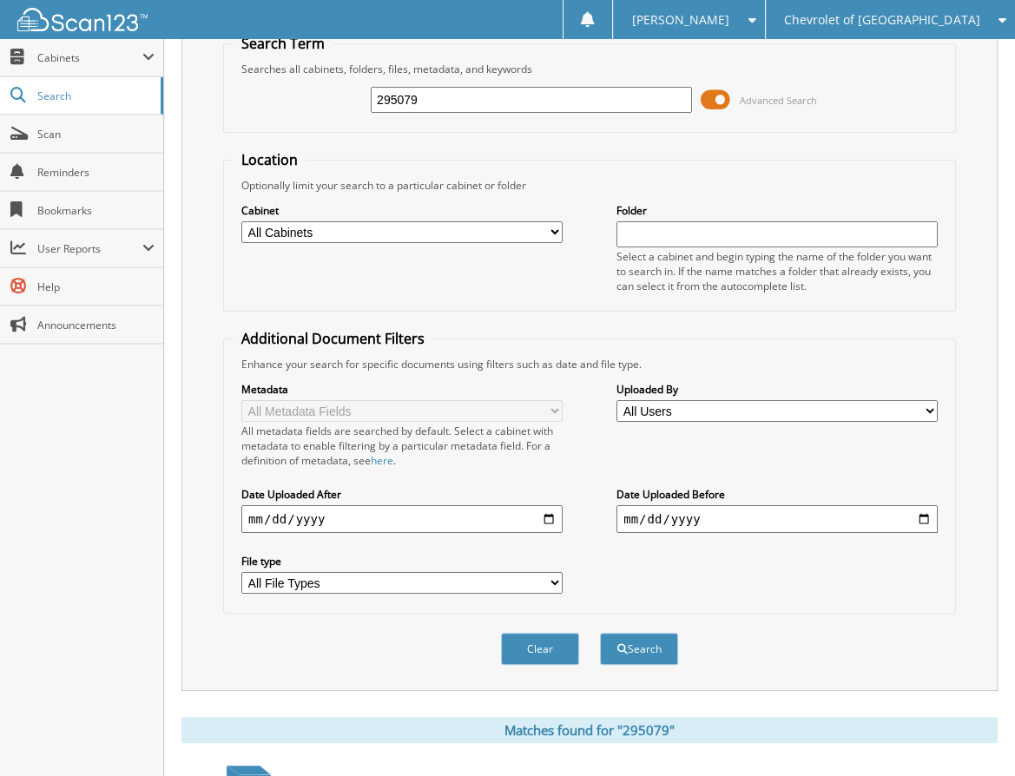
scroll to position [0, 0]
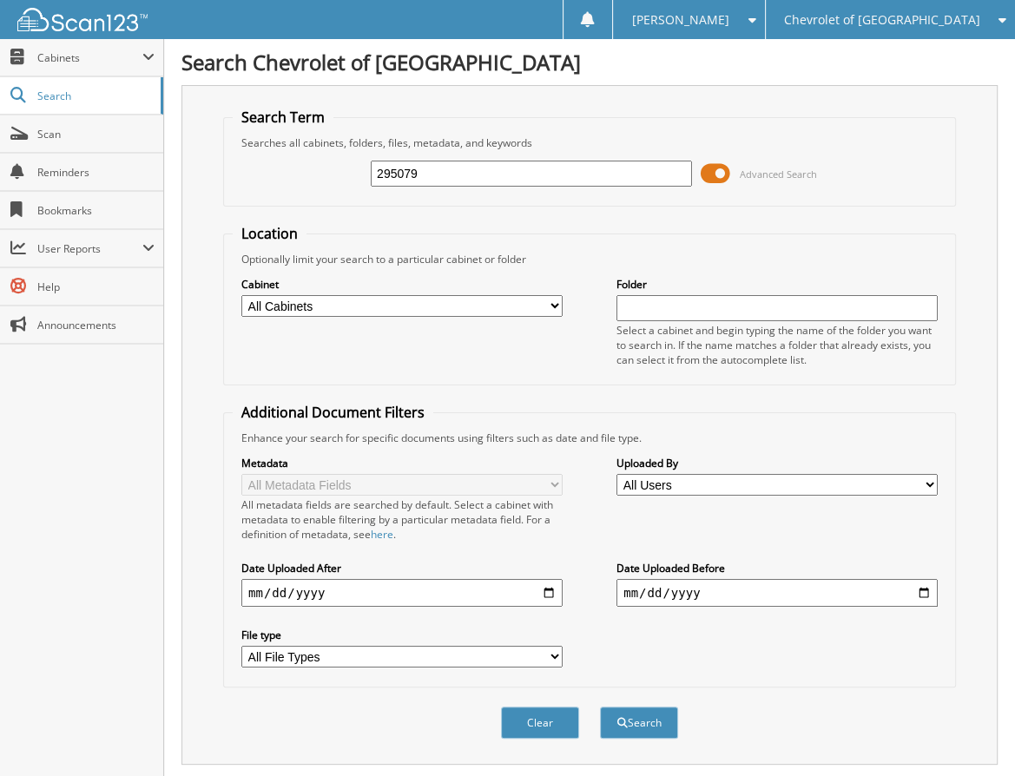
drag, startPoint x: 448, startPoint y: 160, endPoint x: 309, endPoint y: 163, distance: 139.0
click at [309, 169] on div "295079 Advanced Search" at bounding box center [590, 173] width 714 height 47
type input "295301"
click at [600, 707] on button "Search" at bounding box center [639, 723] width 78 height 32
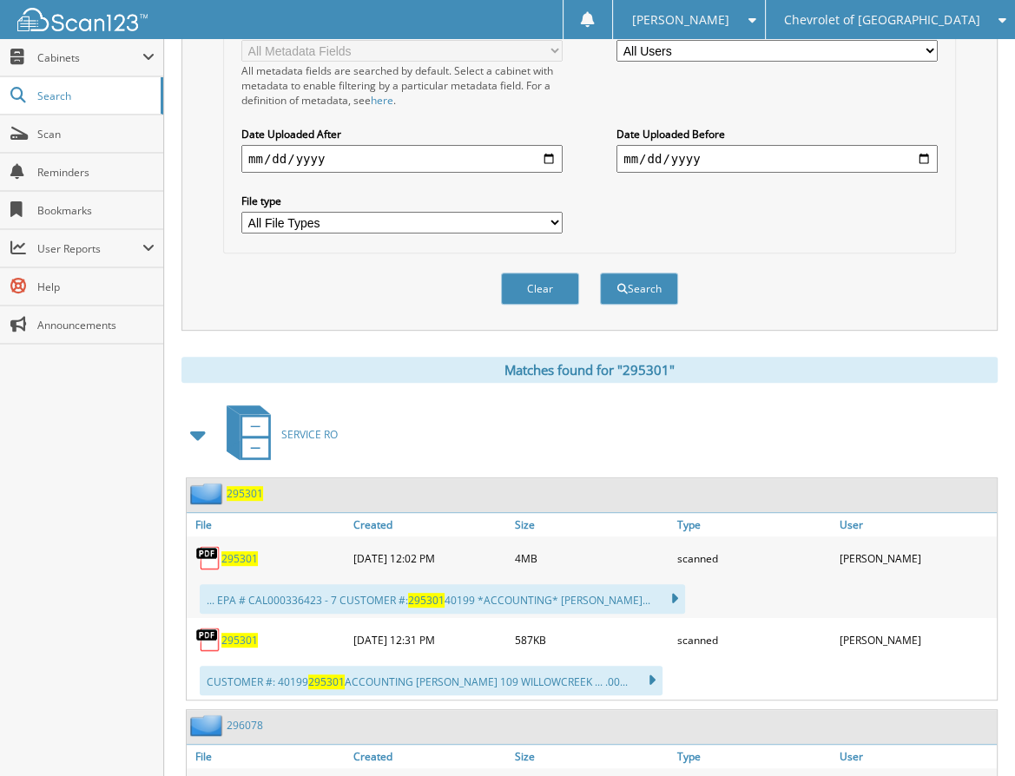
click at [243, 552] on span "295301" at bounding box center [239, 559] width 36 height 15
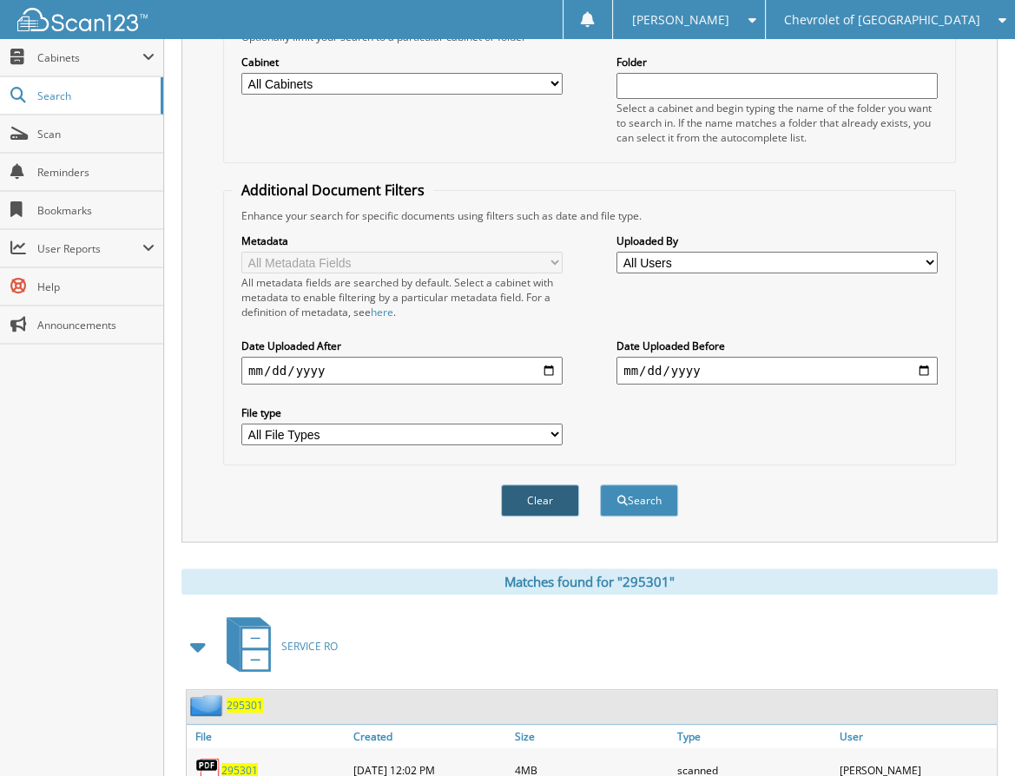
scroll to position [0, 0]
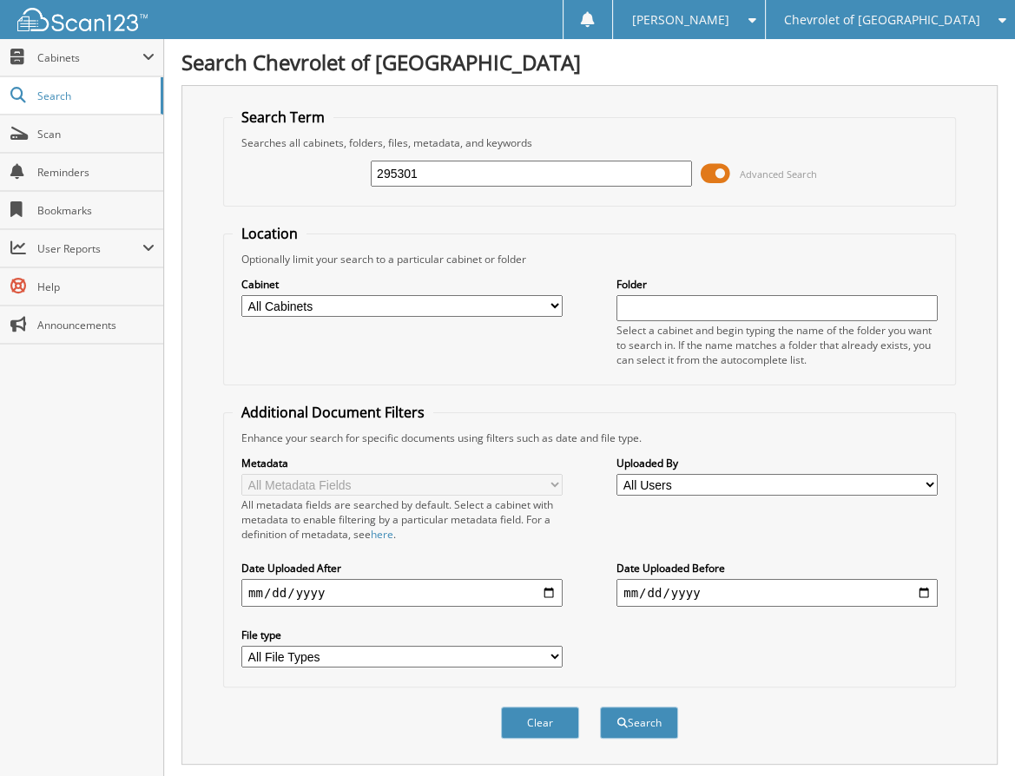
click at [486, 177] on input "295301" at bounding box center [531, 174] width 321 height 26
type input "296078"
click at [600, 707] on button "Search" at bounding box center [639, 723] width 78 height 32
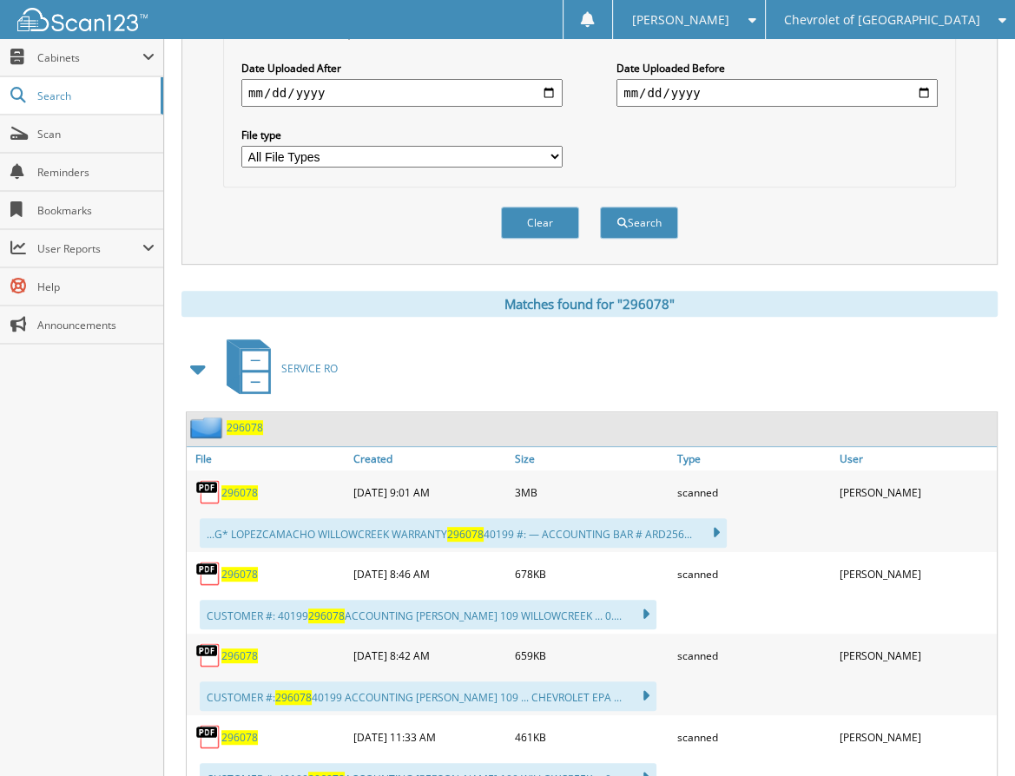
scroll to position [554, 0]
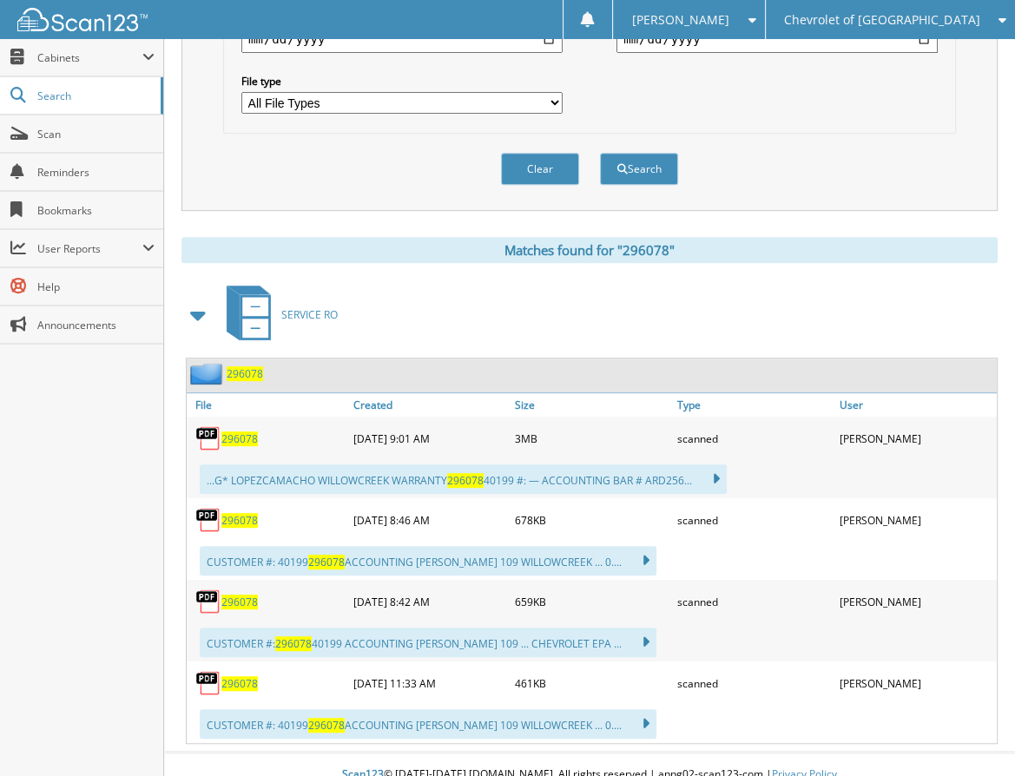
click at [250, 432] on span "296078" at bounding box center [239, 439] width 36 height 15
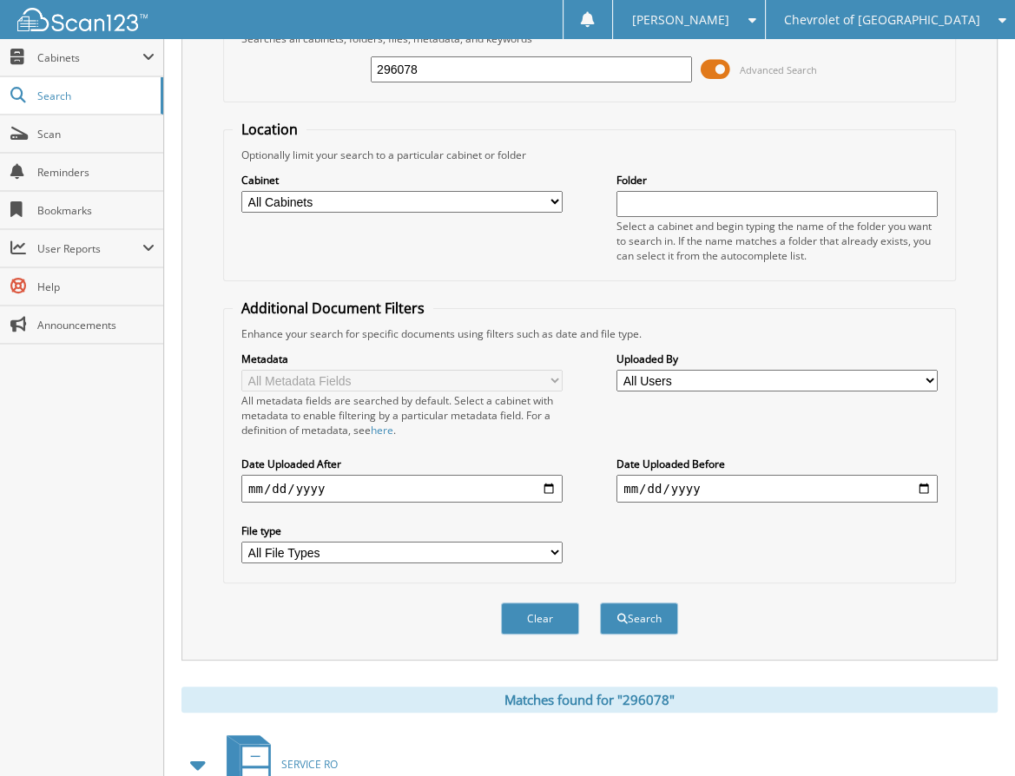
scroll to position [0, 0]
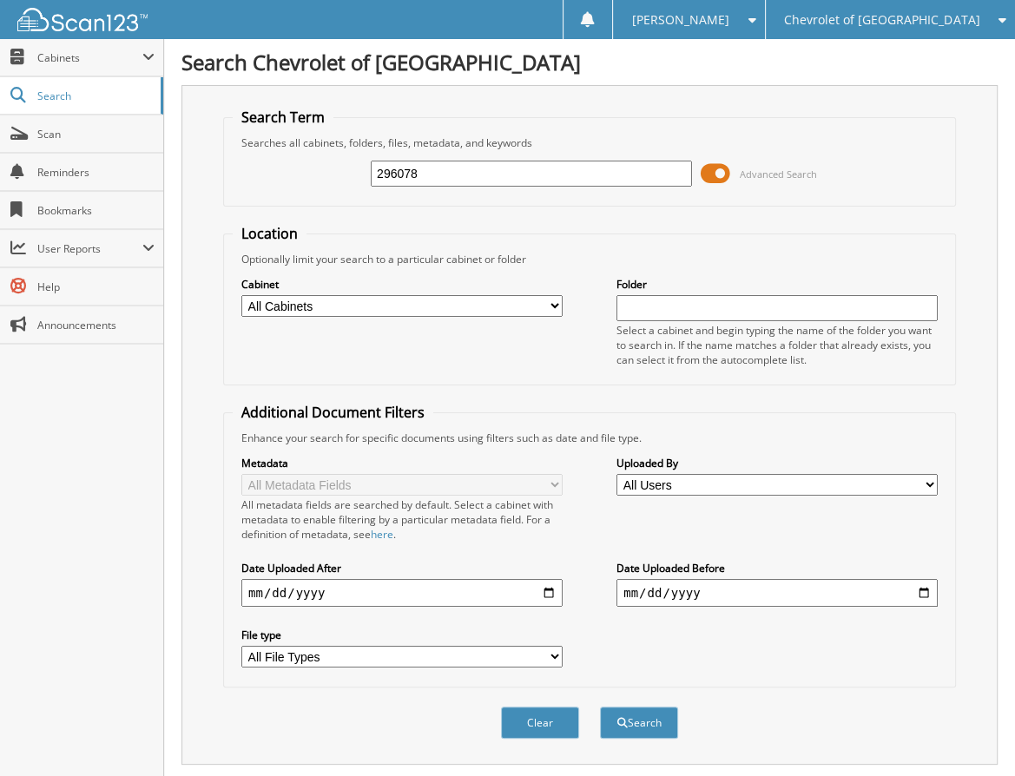
click at [506, 171] on input "296078" at bounding box center [531, 174] width 321 height 26
type input "296405"
click at [600, 707] on button "Search" at bounding box center [639, 723] width 78 height 32
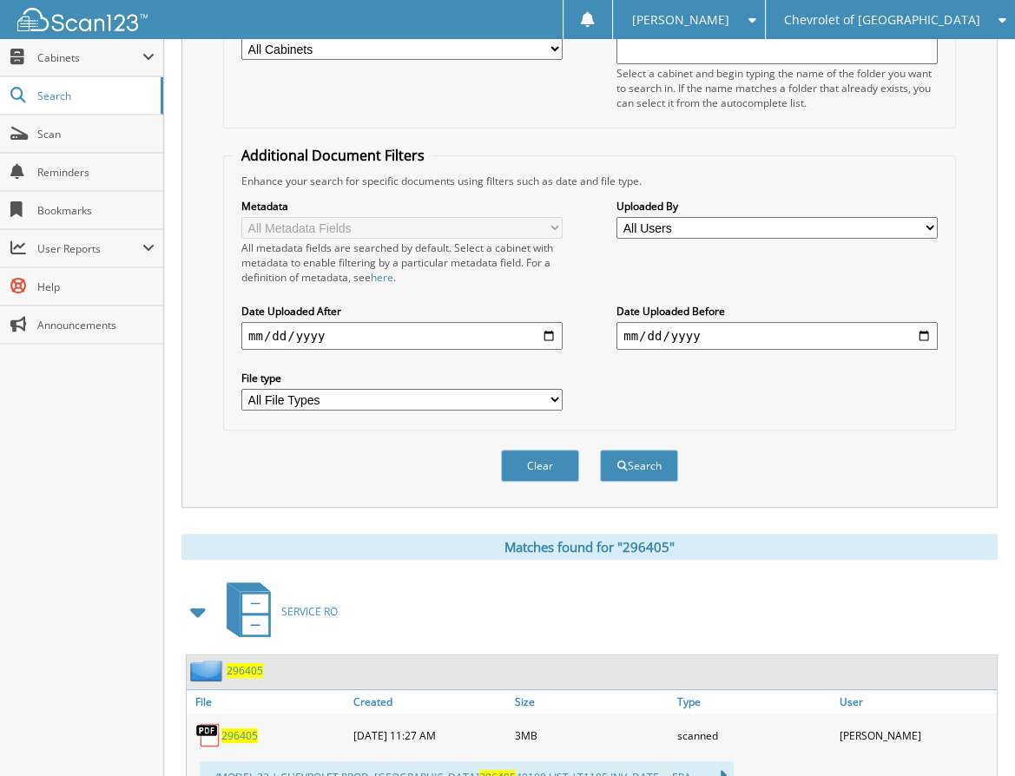
scroll to position [391, 0]
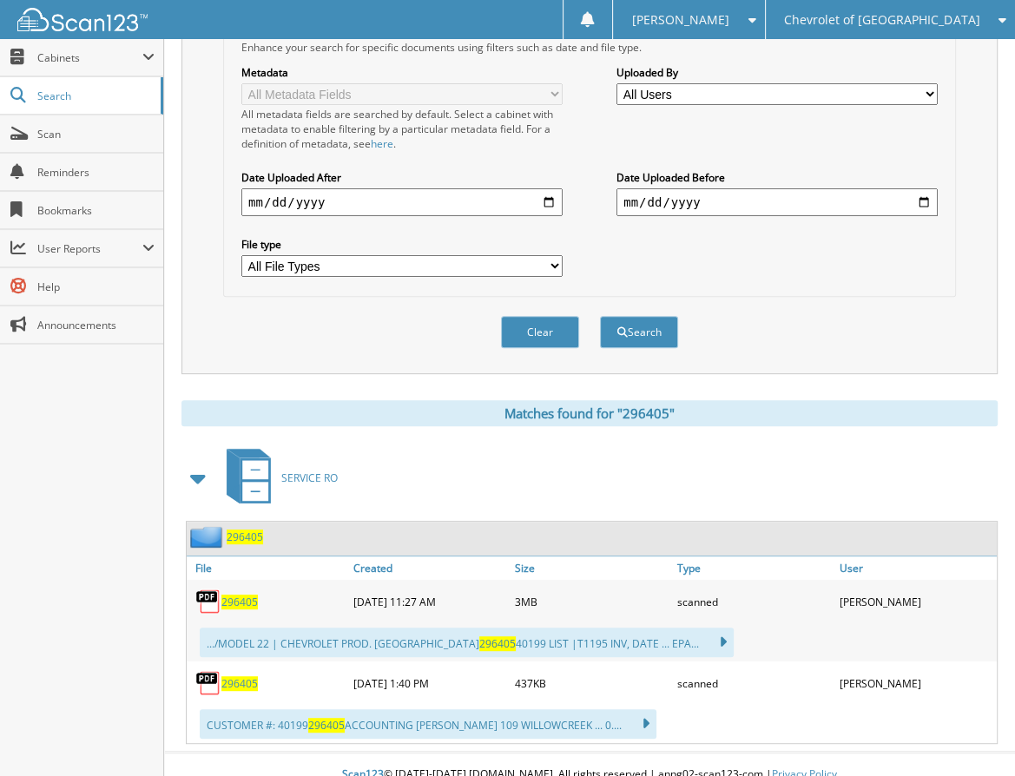
click at [236, 595] on span "296405" at bounding box center [239, 602] width 36 height 15
